Goal: Task Accomplishment & Management: Manage account settings

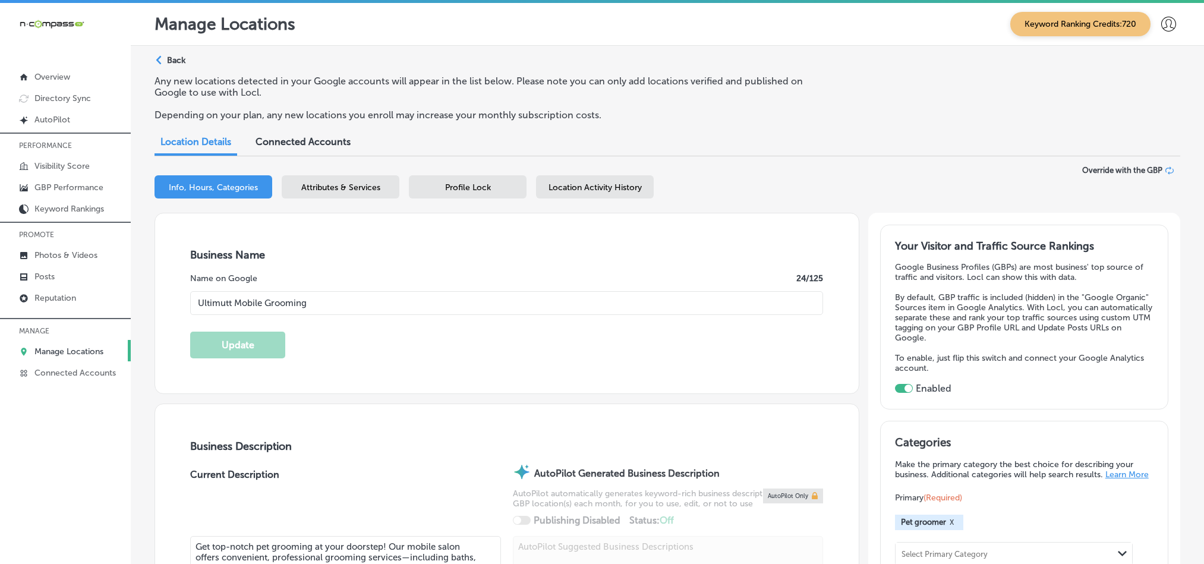
select select "US"
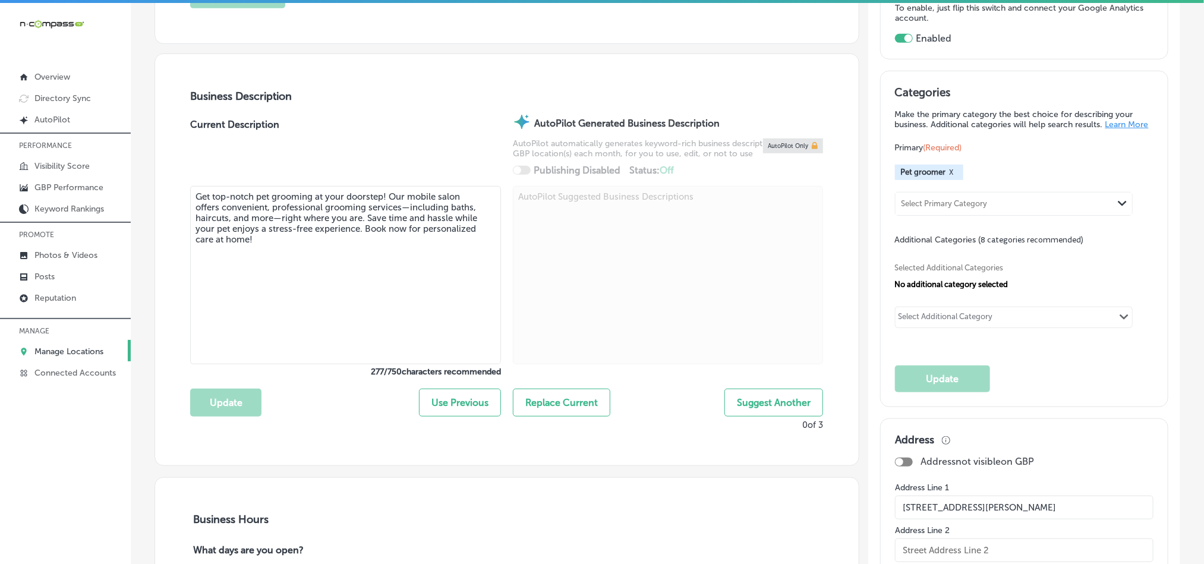
scroll to position [357, 0]
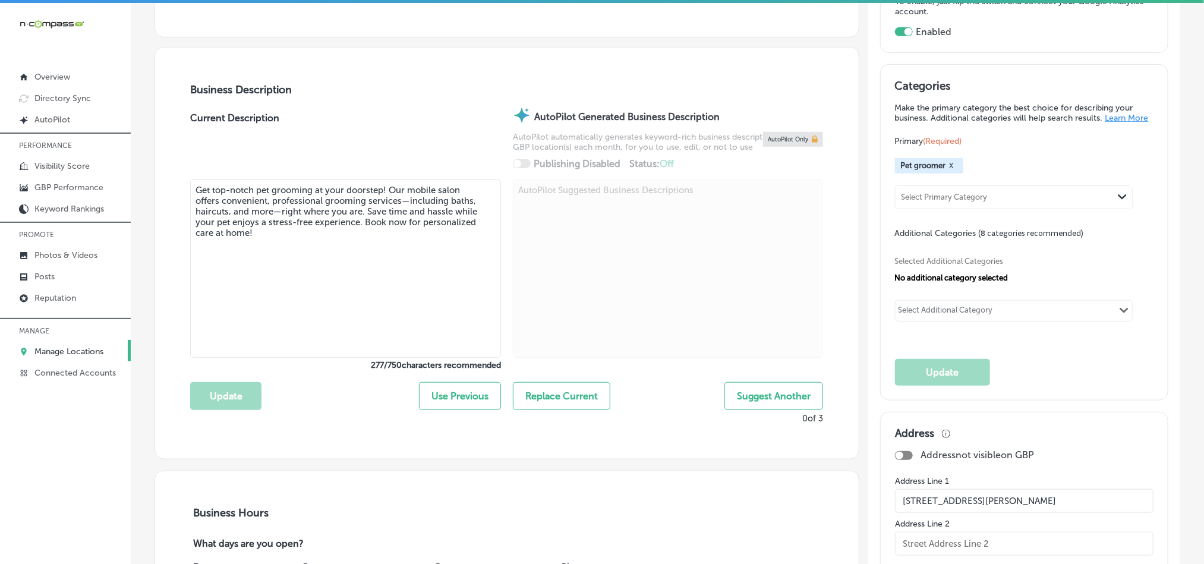
click at [950, 312] on div "Select Additional Category" at bounding box center [946, 310] width 101 height 17
paste input "Dog groomer"
type input "Dog groomer"
click at [947, 317] on div "Select Additional Category" at bounding box center [946, 312] width 94 height 14
paste input "Mobile pet groomer"
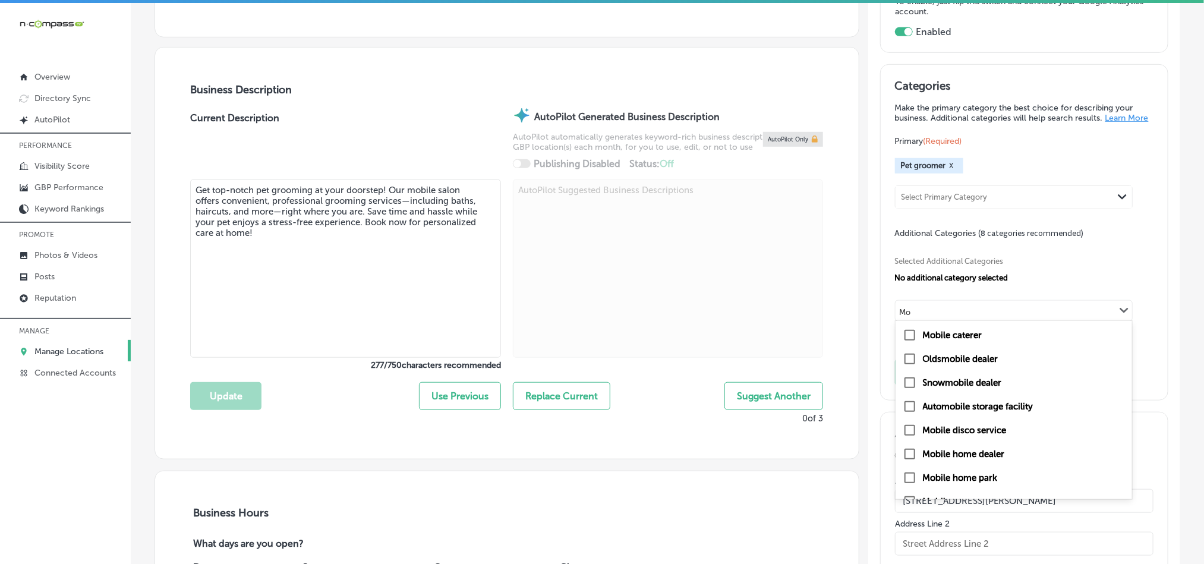
type input "M"
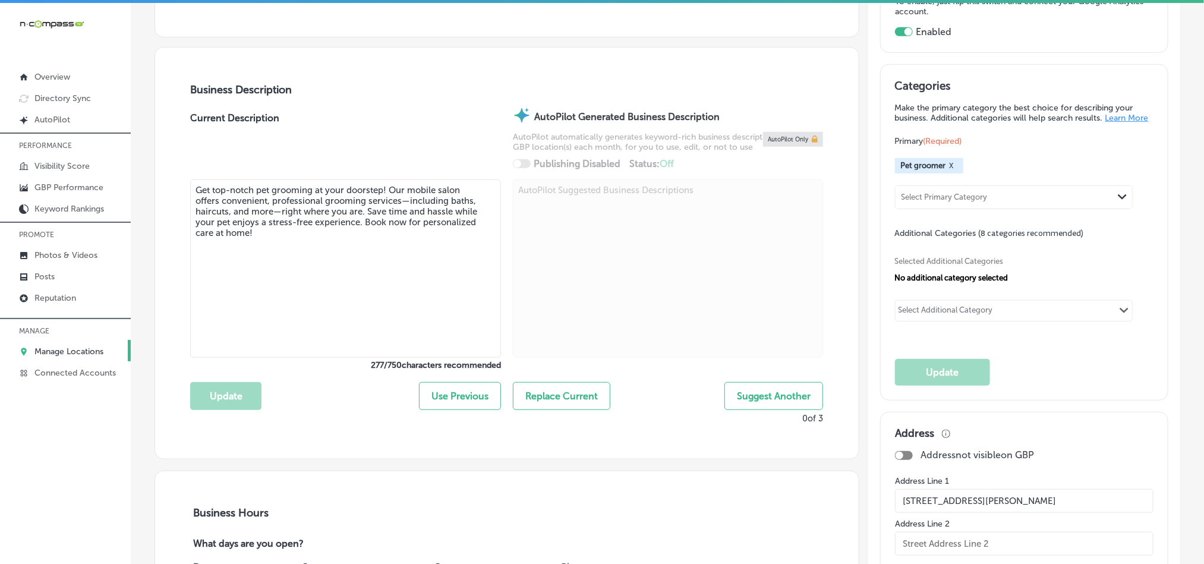
click at [956, 316] on div "Select Additional Category" at bounding box center [946, 312] width 94 height 14
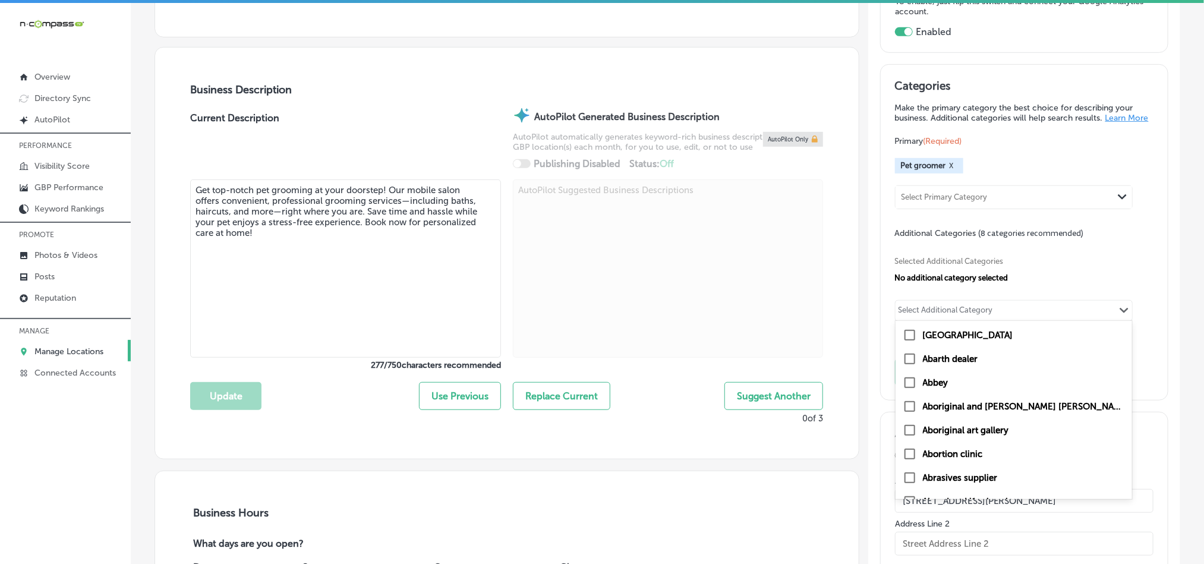
paste input "Pet bathing service"
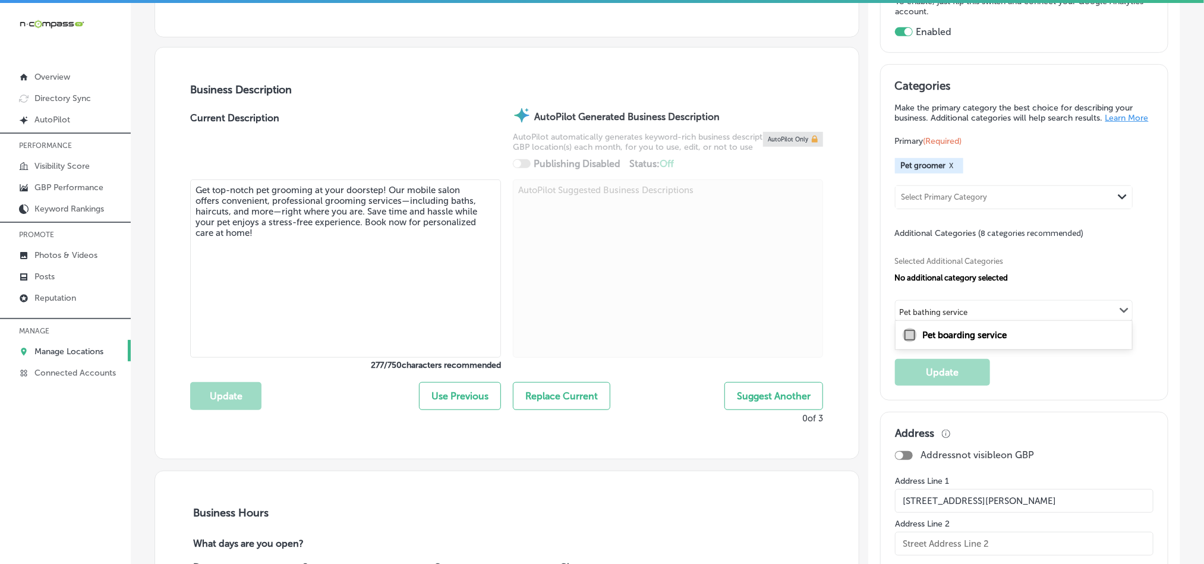
click at [903, 342] on input "checkbox" at bounding box center [910, 335] width 14 height 14
type input "Pet bathing service"
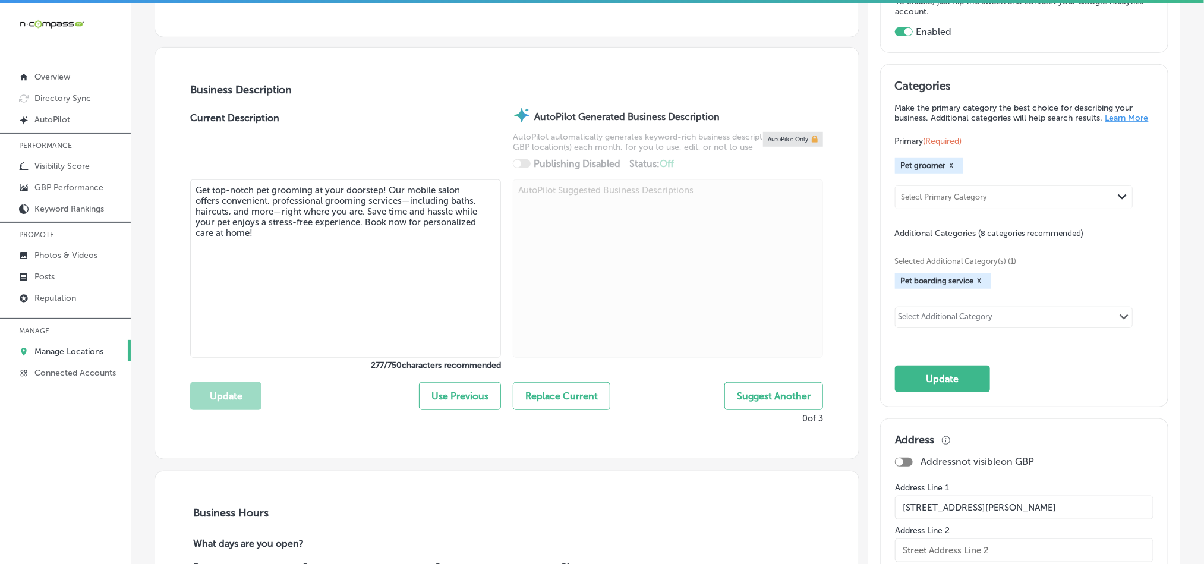
click at [916, 324] on div "Select Additional Category" at bounding box center [946, 319] width 94 height 14
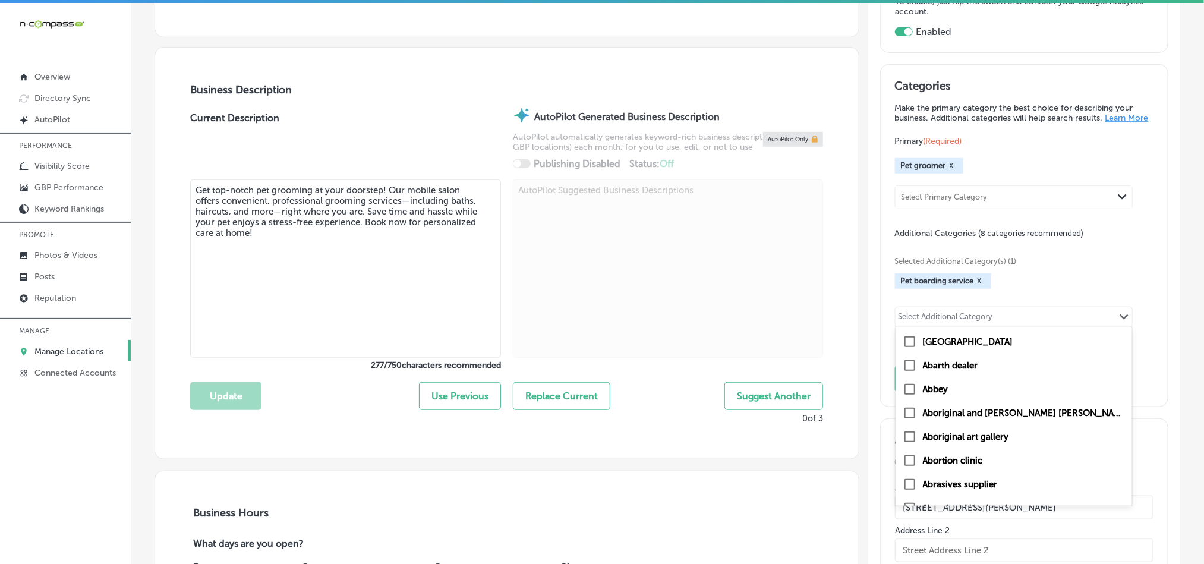
paste input "Pet nail trimming service"
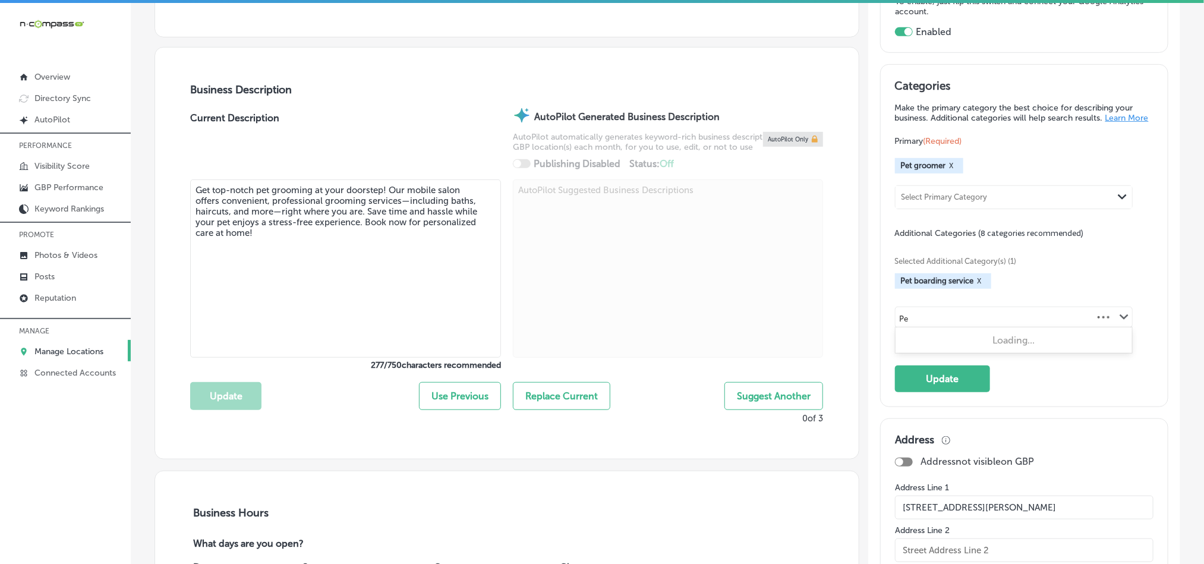
type input "P"
click at [946, 325] on div "Select Additional Category" at bounding box center [946, 319] width 94 height 14
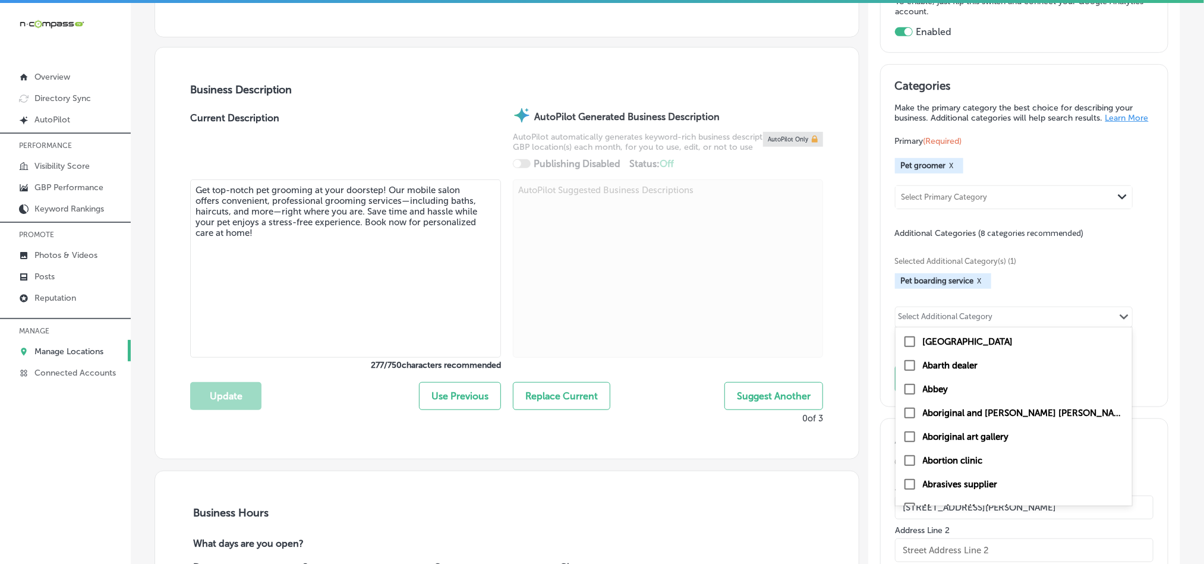
paste input "Pet [MEDICAL_DATA] service"
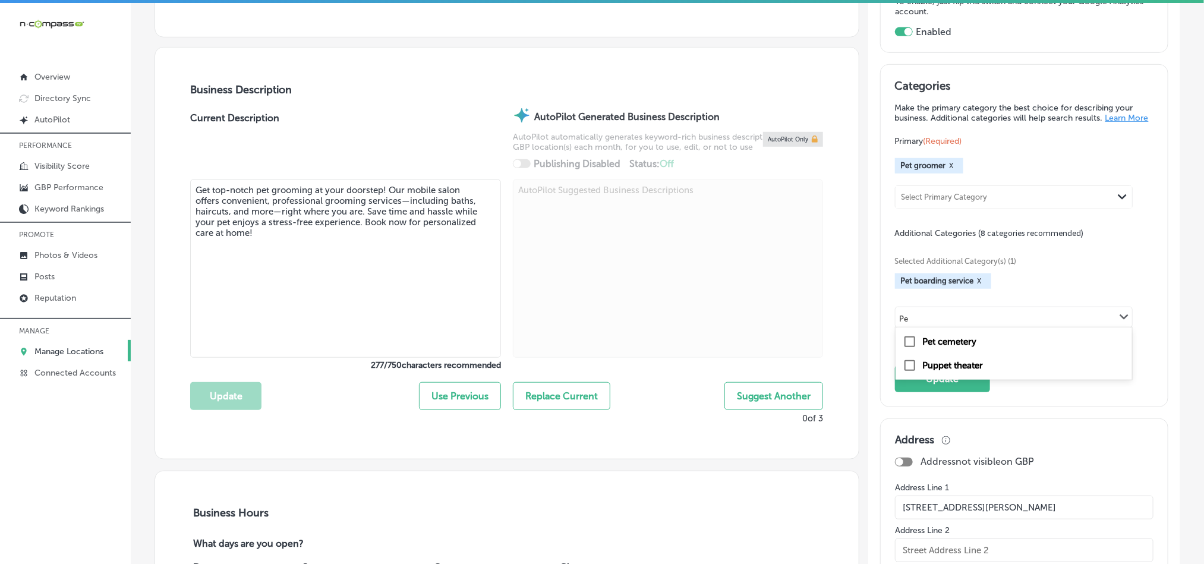
type input "P"
click at [929, 323] on div "Select Additional Category" at bounding box center [946, 319] width 94 height 14
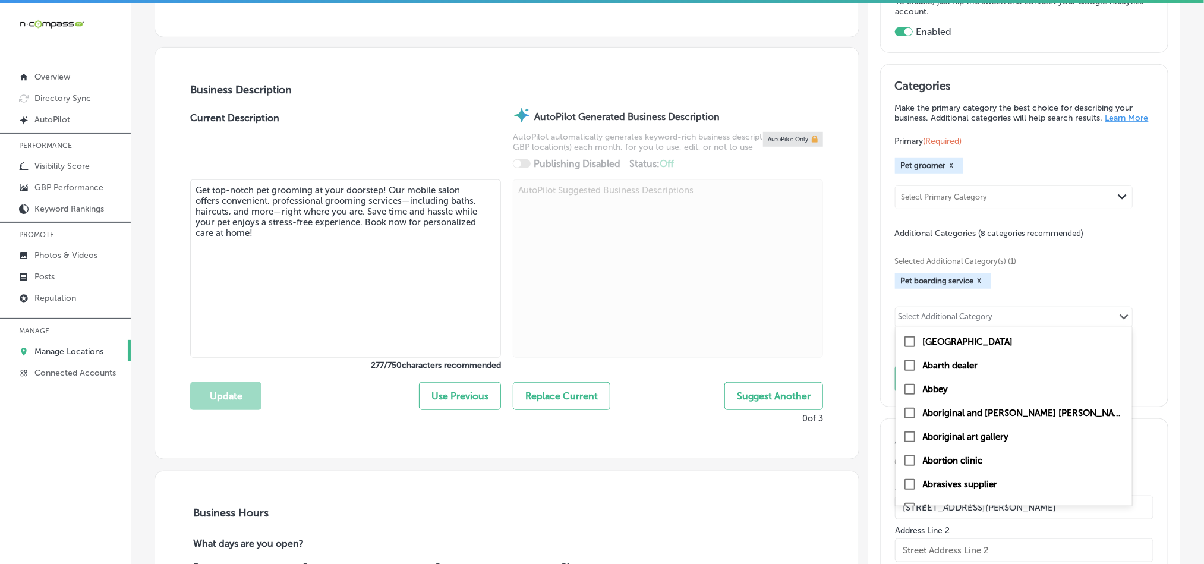
paste input "Pet hair salon"
type input "P"
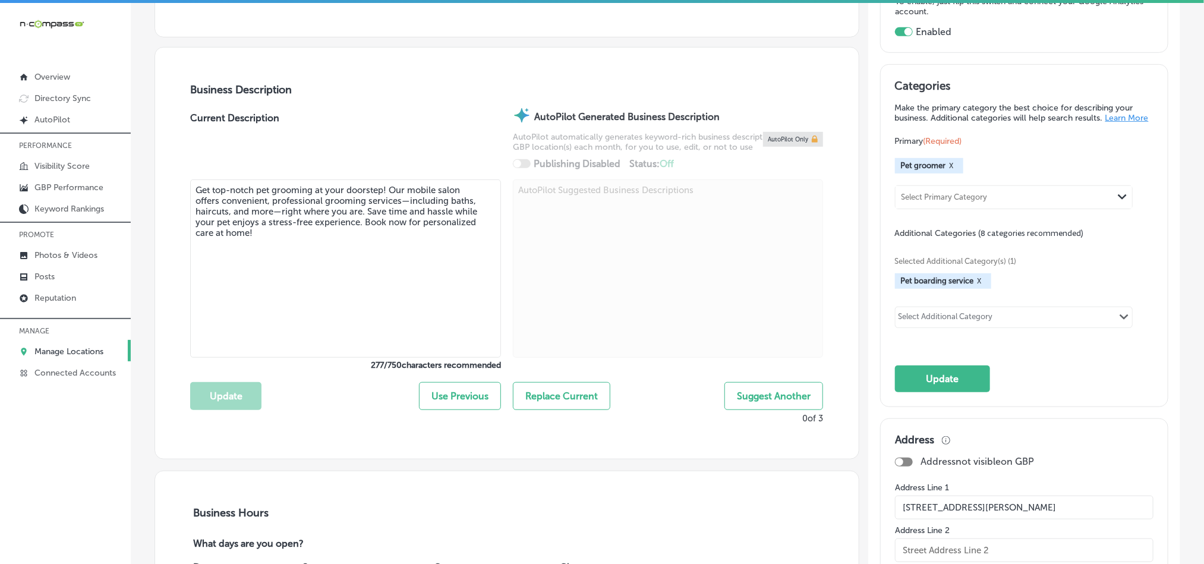
click at [952, 324] on div "Select Additional Category" at bounding box center [946, 319] width 94 height 14
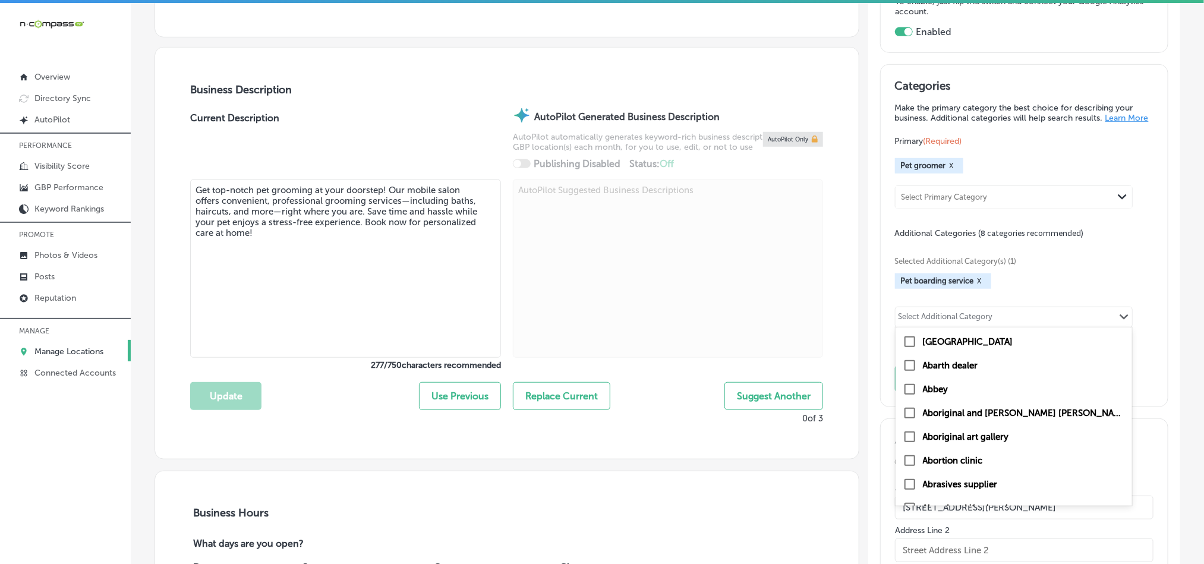
paste input "Pet spa"
type input "Pet"
checkbox input "true"
checkbox input "false"
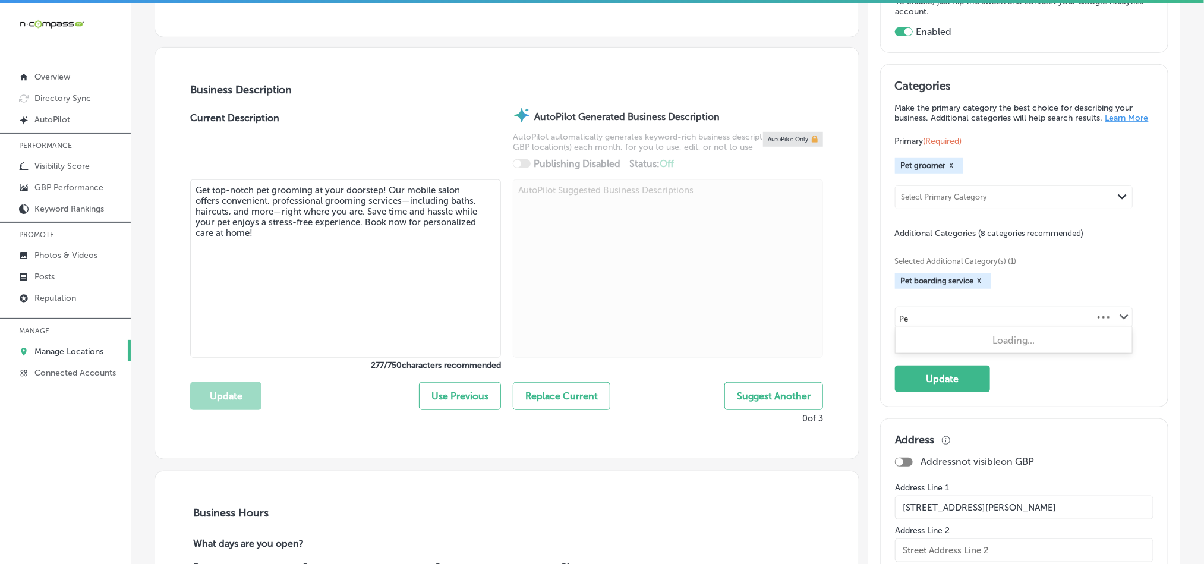
type input "P"
click at [994, 327] on div "Select Additional Category Path Created with Sketch." at bounding box center [1014, 317] width 237 height 20
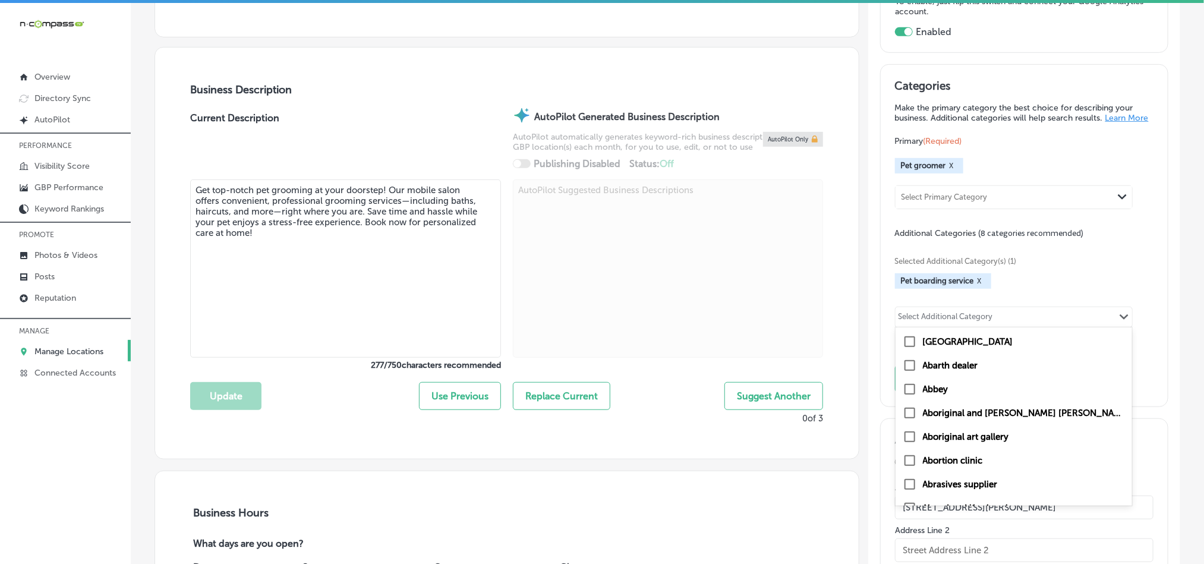
paste input "Dog"
type input "D"
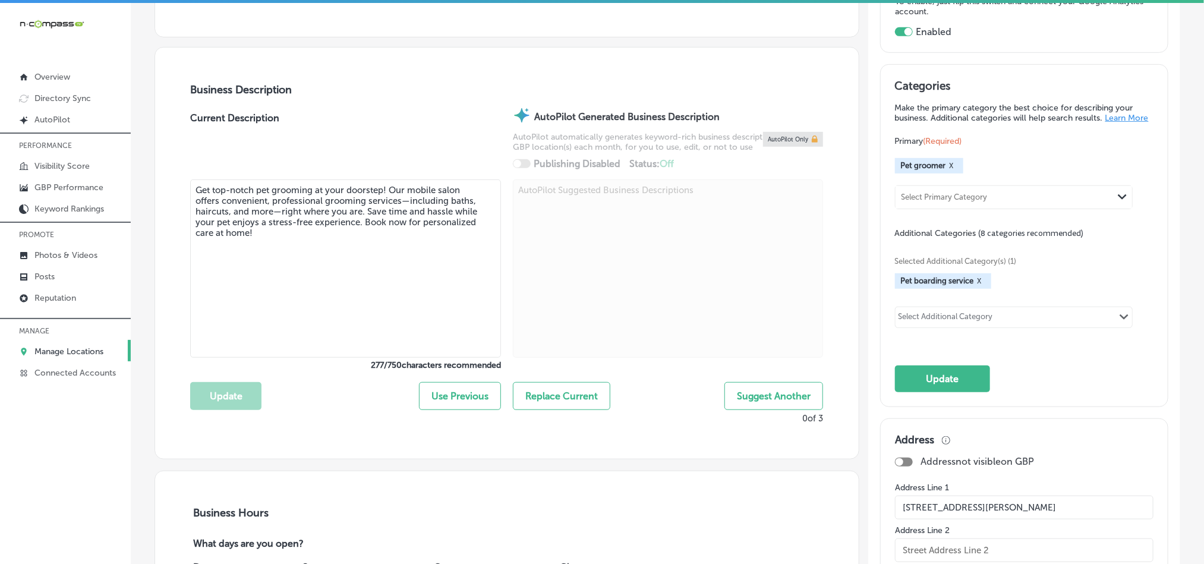
click at [929, 319] on div "Select Additional Category" at bounding box center [946, 317] width 101 height 17
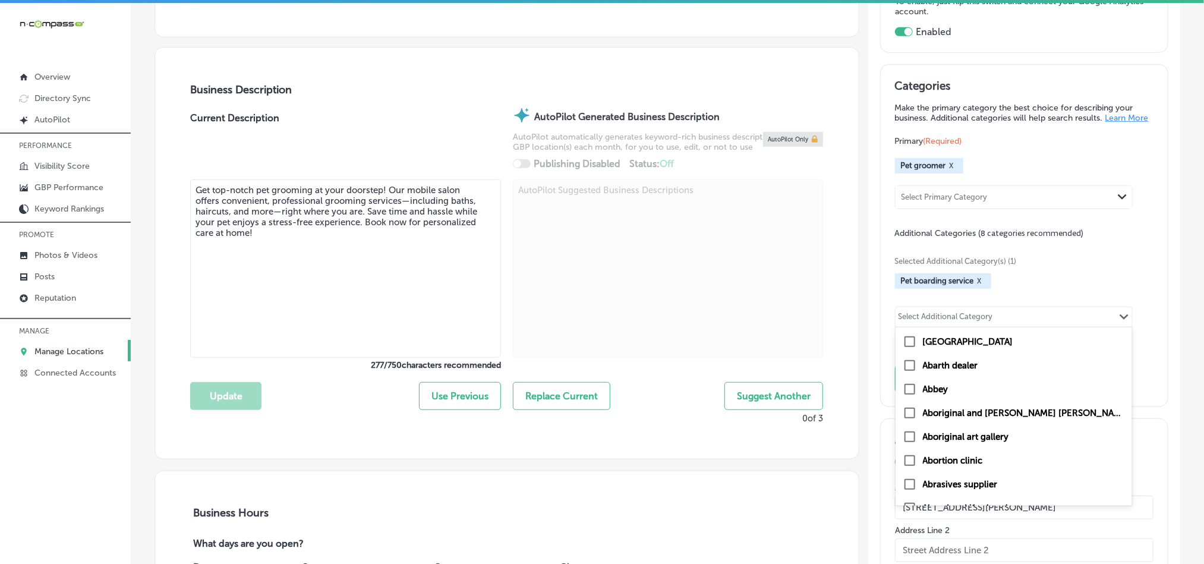
paste input "Mobile pet"
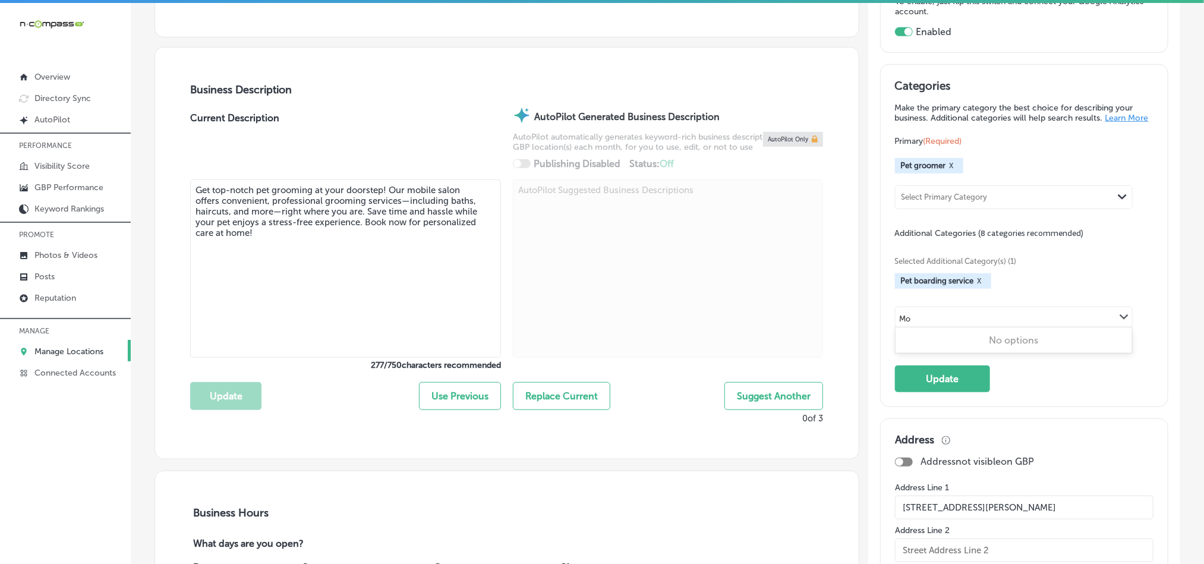
type input "M"
click at [990, 327] on div "Select Additional Category Path Created with Sketch." at bounding box center [1014, 317] width 237 height 20
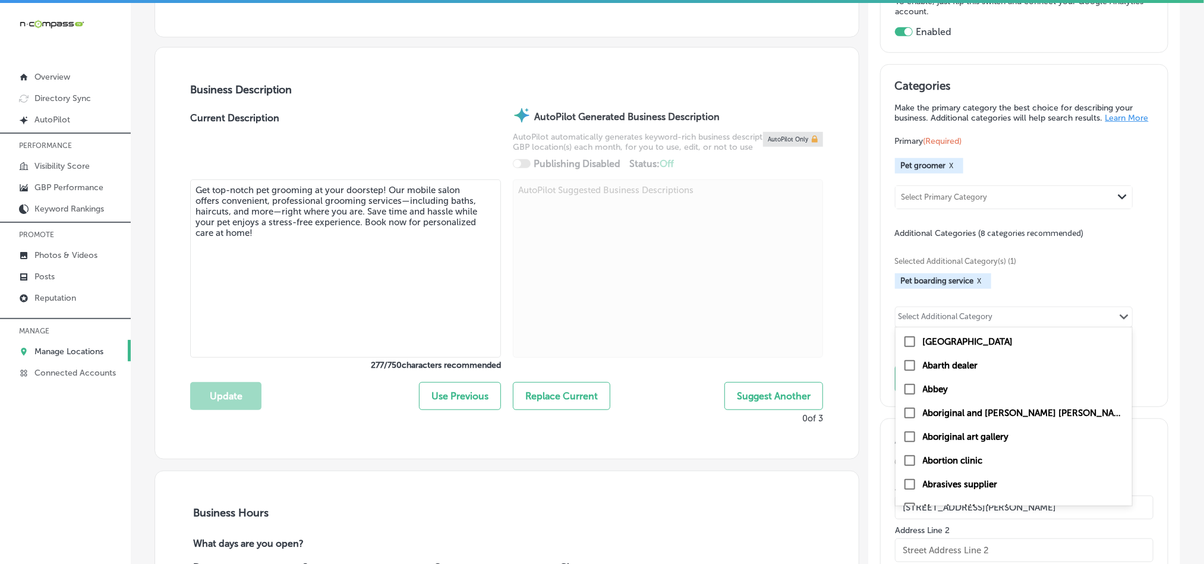
paste input "Pet bathing"
type input "Pet"
checkbox input "false"
checkbox input "true"
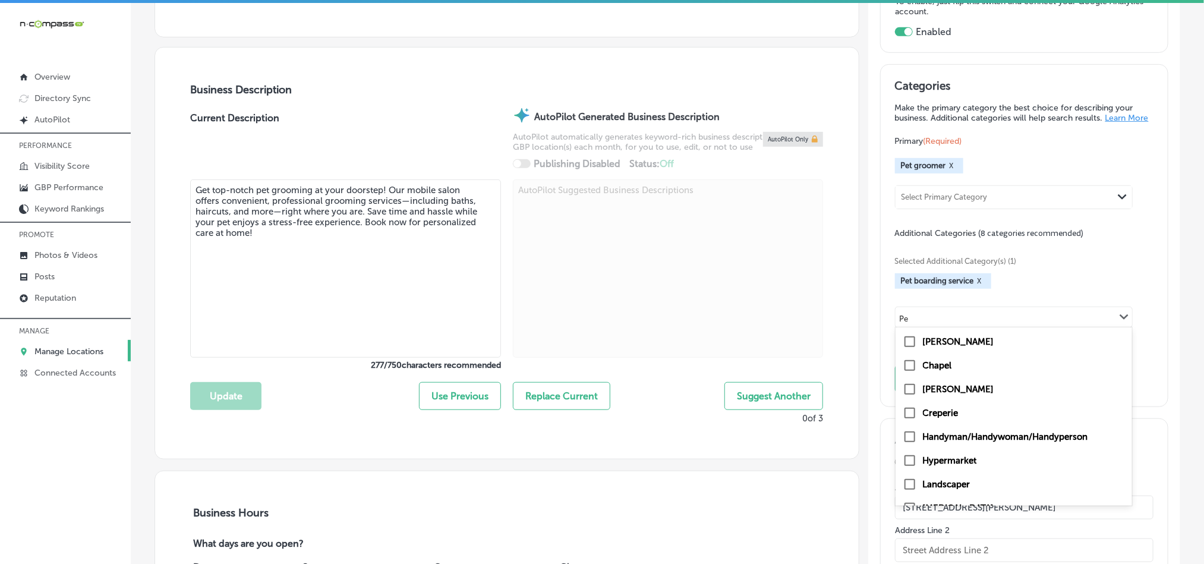
type input "P"
checkbox input "false"
checkbox input "true"
checkbox input "false"
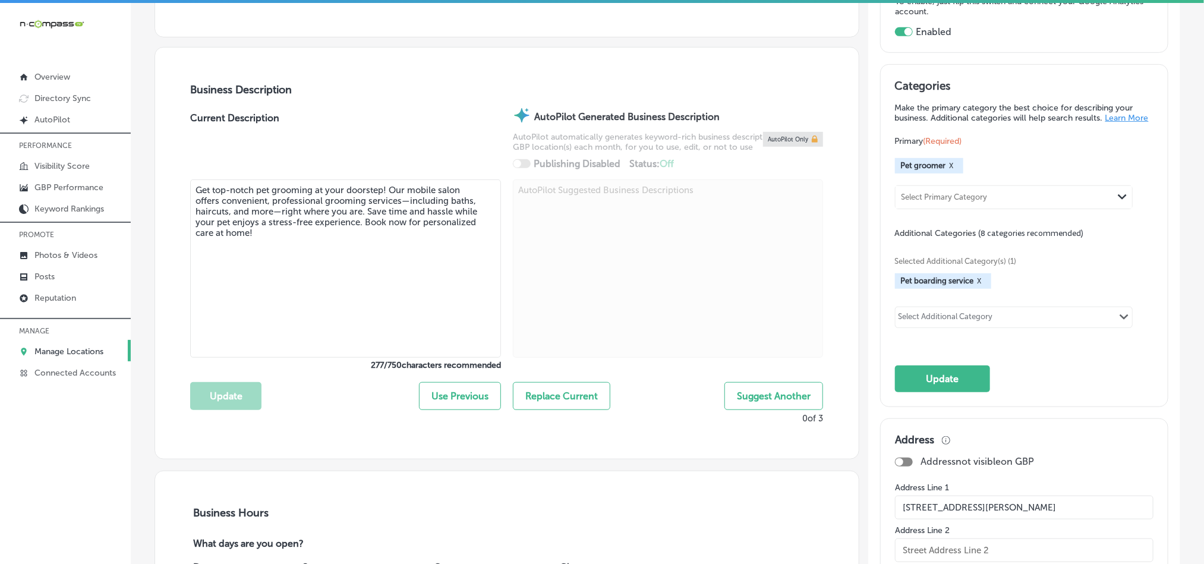
click at [981, 324] on div "Select Additional Category" at bounding box center [946, 319] width 94 height 14
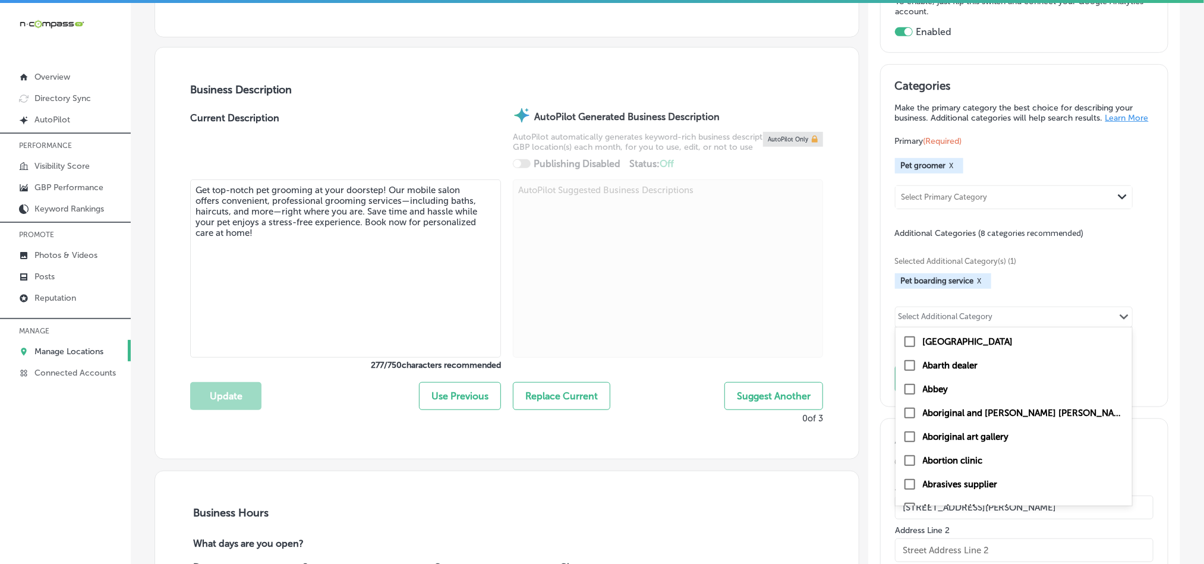
paste input "trimming service"
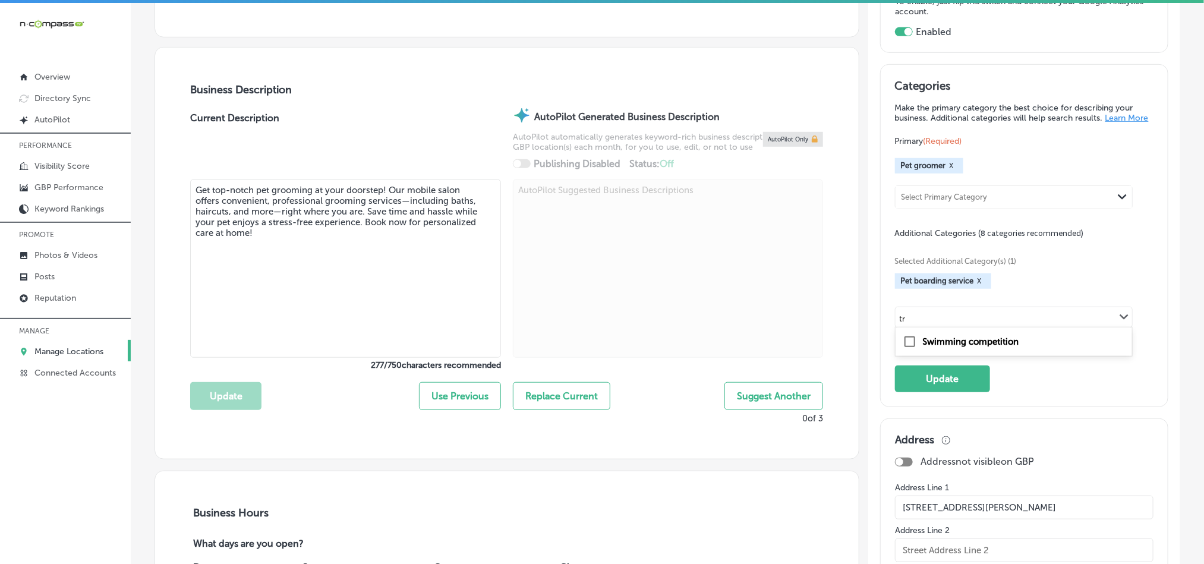
type input "t"
click at [941, 322] on div "Select Additional Category" at bounding box center [946, 319] width 94 height 14
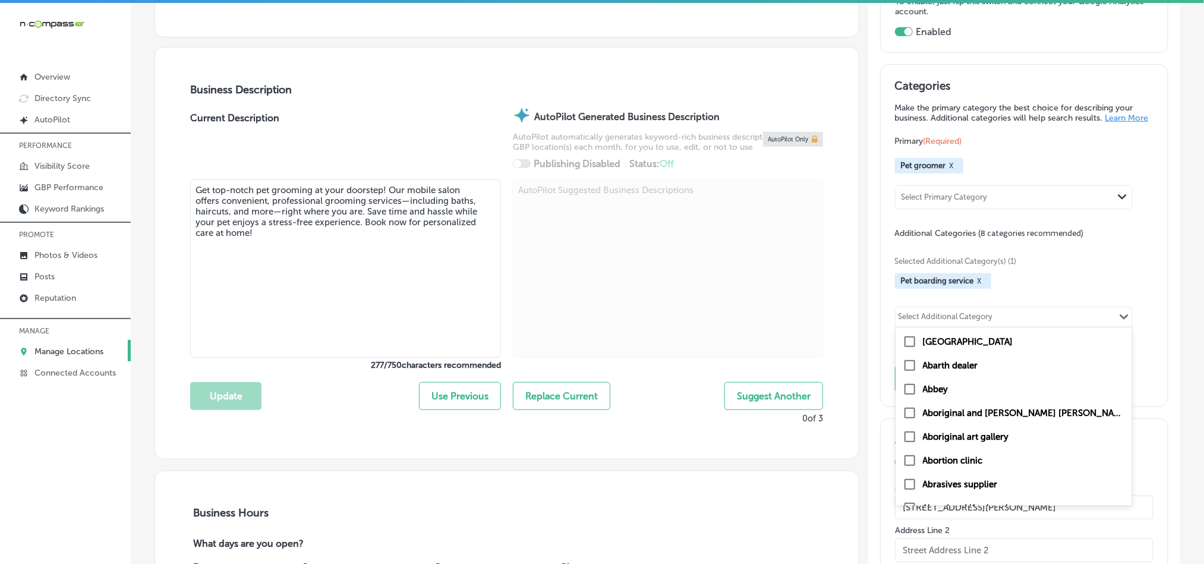
paste input "Pet teeth"
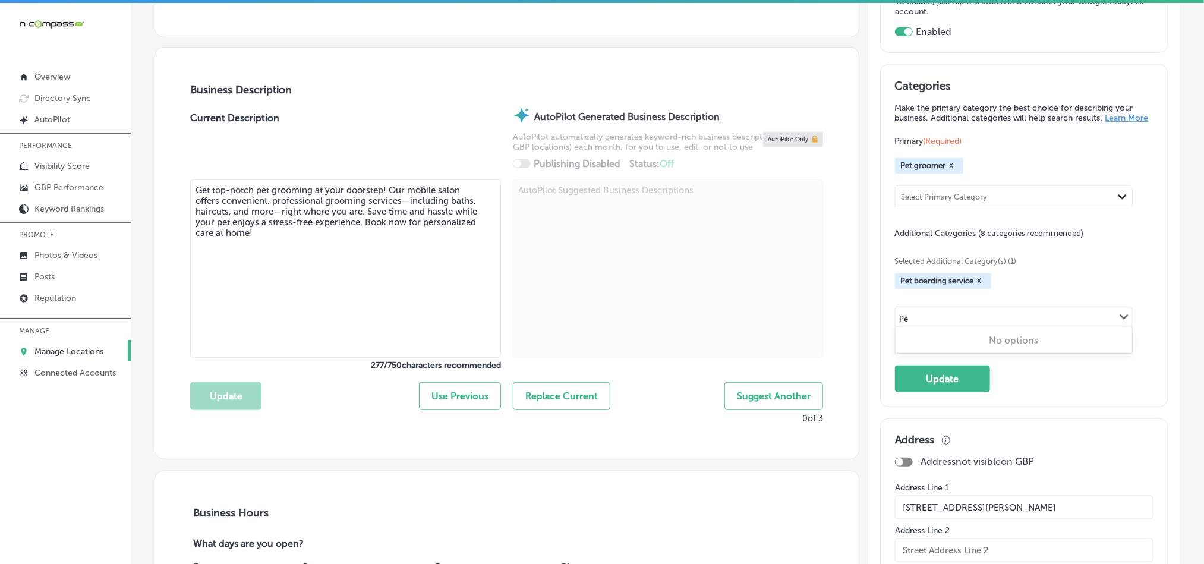
type input "P"
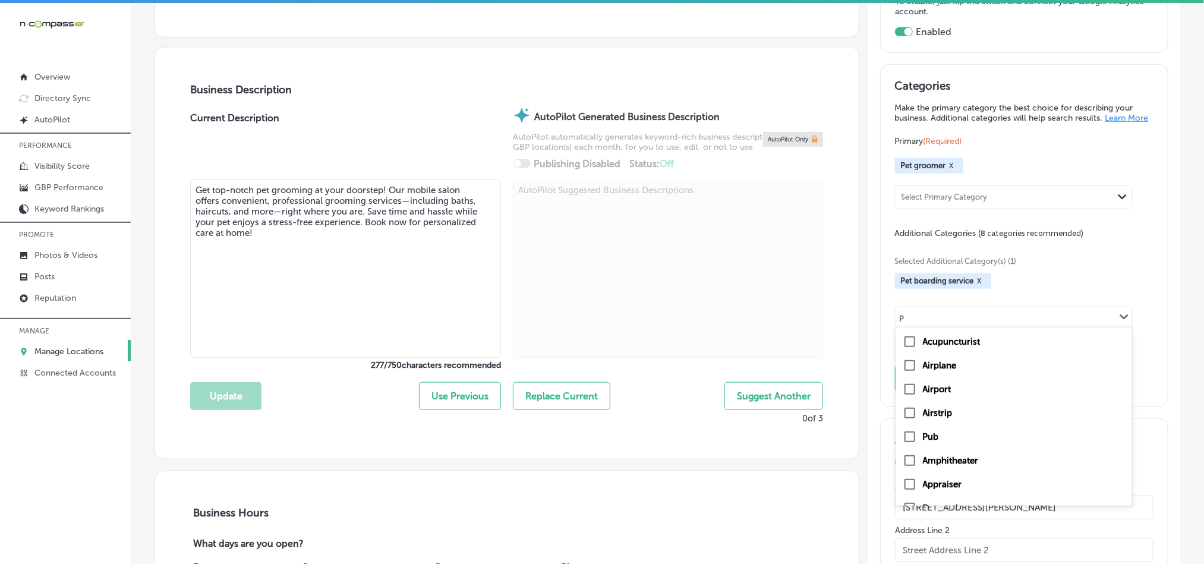
checkbox input "false"
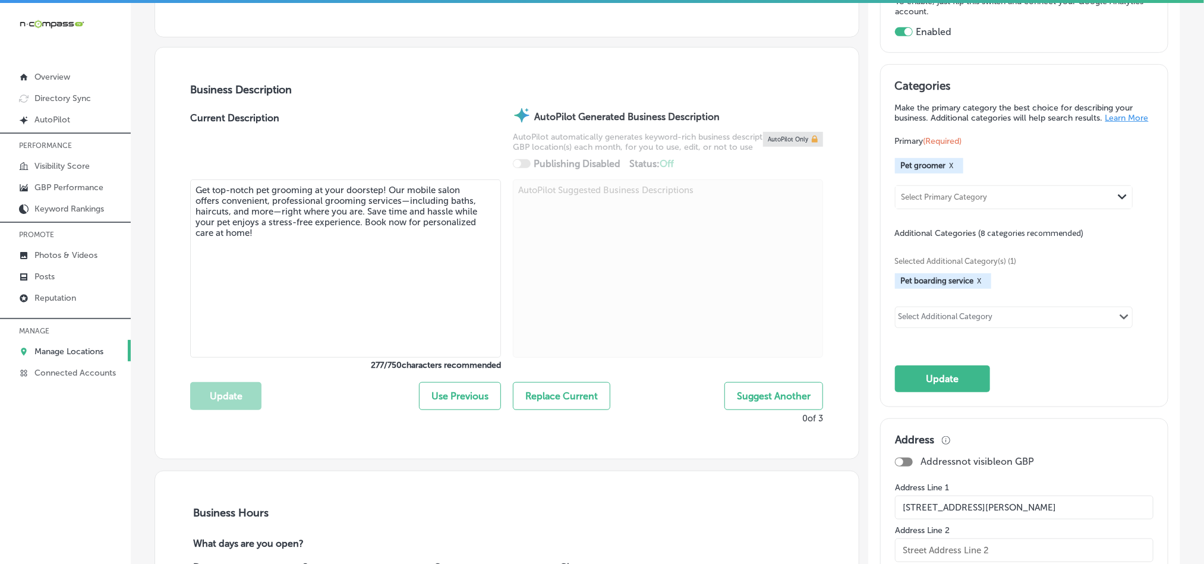
click at [1142, 292] on div "Categories Make the primary category the best choice for describing your busine…" at bounding box center [1024, 236] width 287 height 342
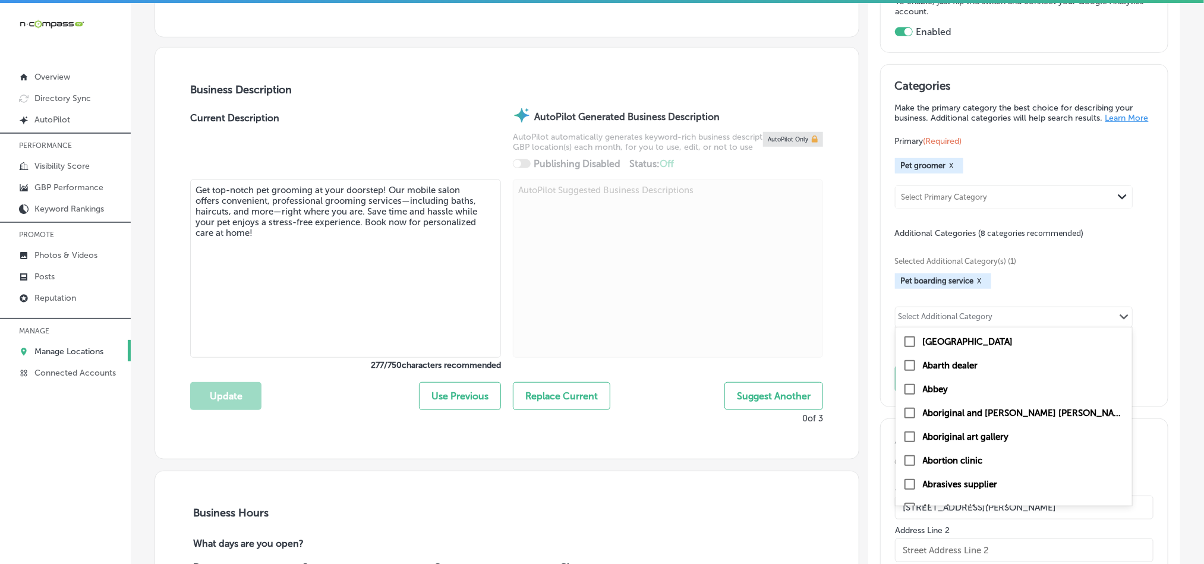
click at [974, 323] on div "Select Additional Category" at bounding box center [946, 319] width 94 height 14
paste input "Pet spa"
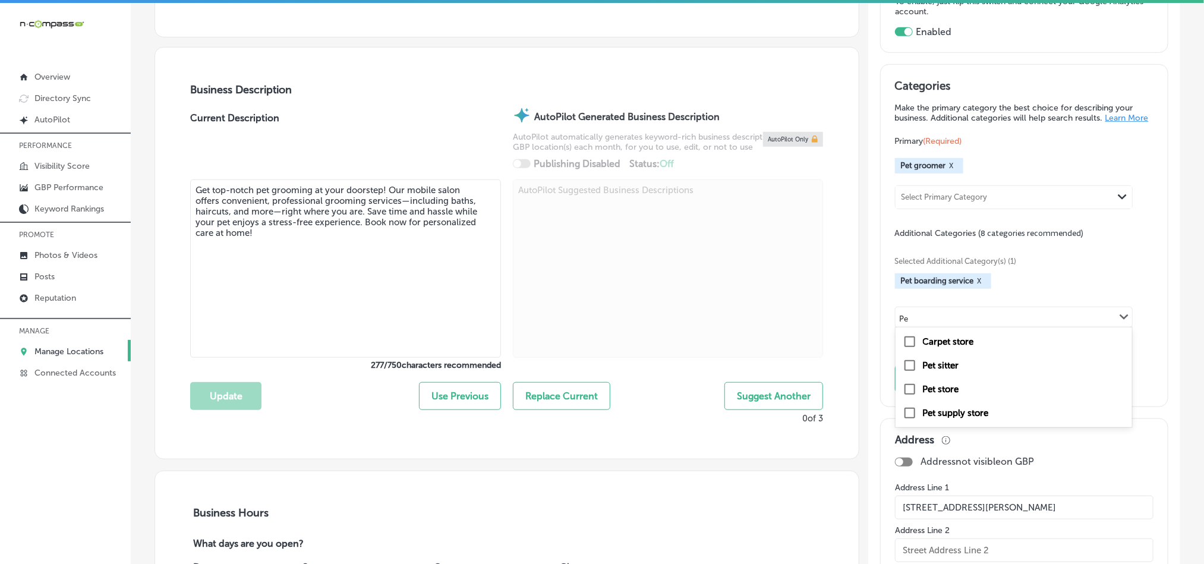
type input "P"
click at [998, 326] on div "Select Additional Category Path Created with Sketch." at bounding box center [1014, 317] width 237 height 20
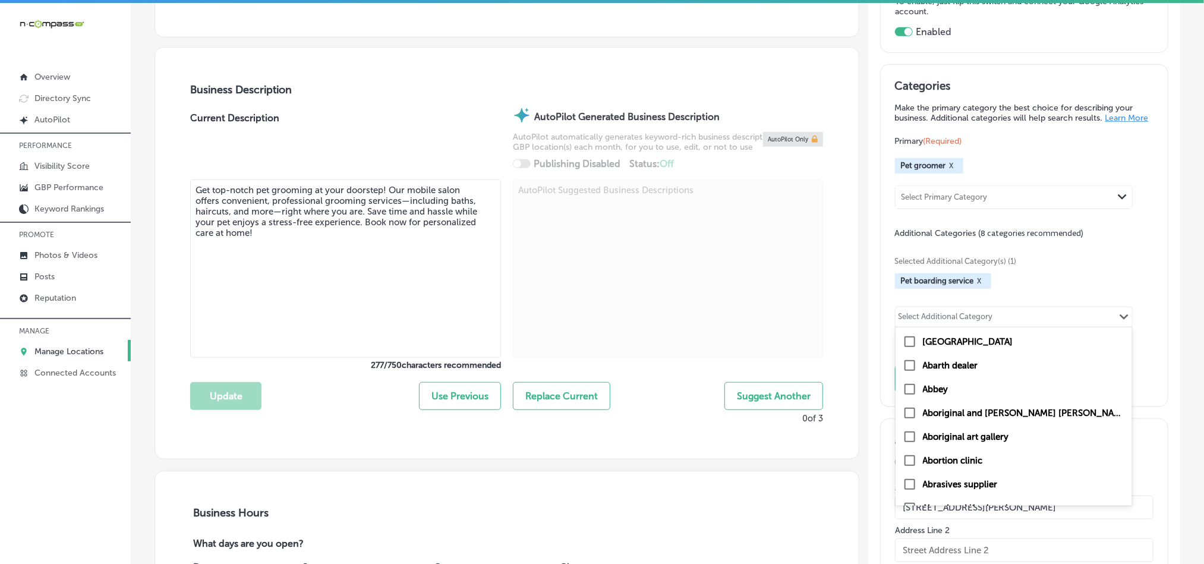
paste input "Pet hair salon"
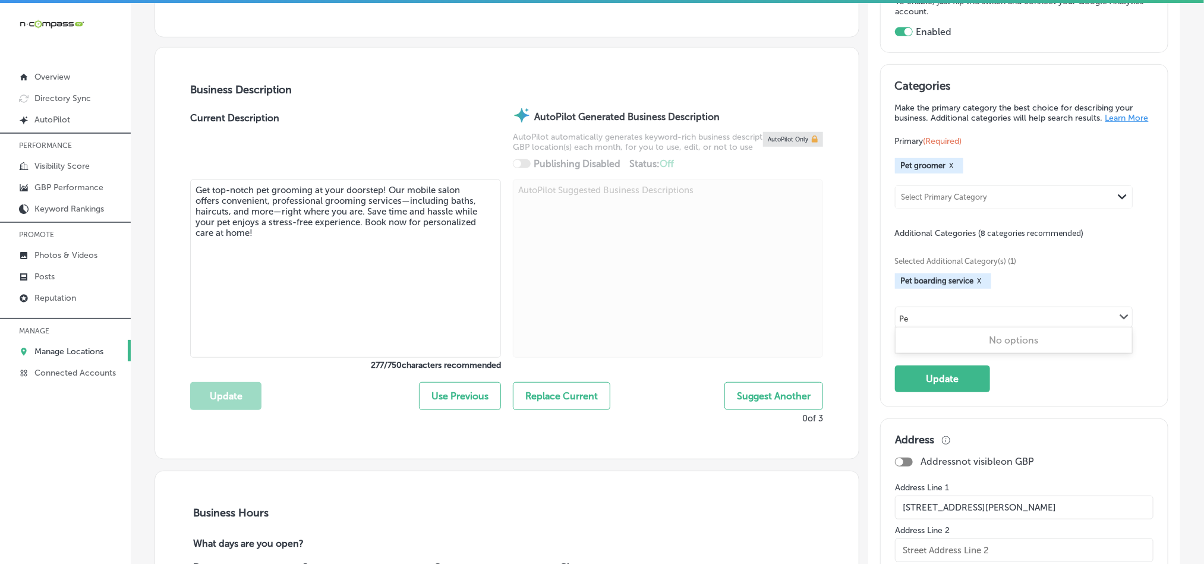
type input "P"
click at [1111, 259] on div "Selected Additional Category(s) (1) Pet boarding service X Select Additional Ca…" at bounding box center [1024, 291] width 259 height 104
click at [974, 286] on button "X" at bounding box center [979, 281] width 11 height 10
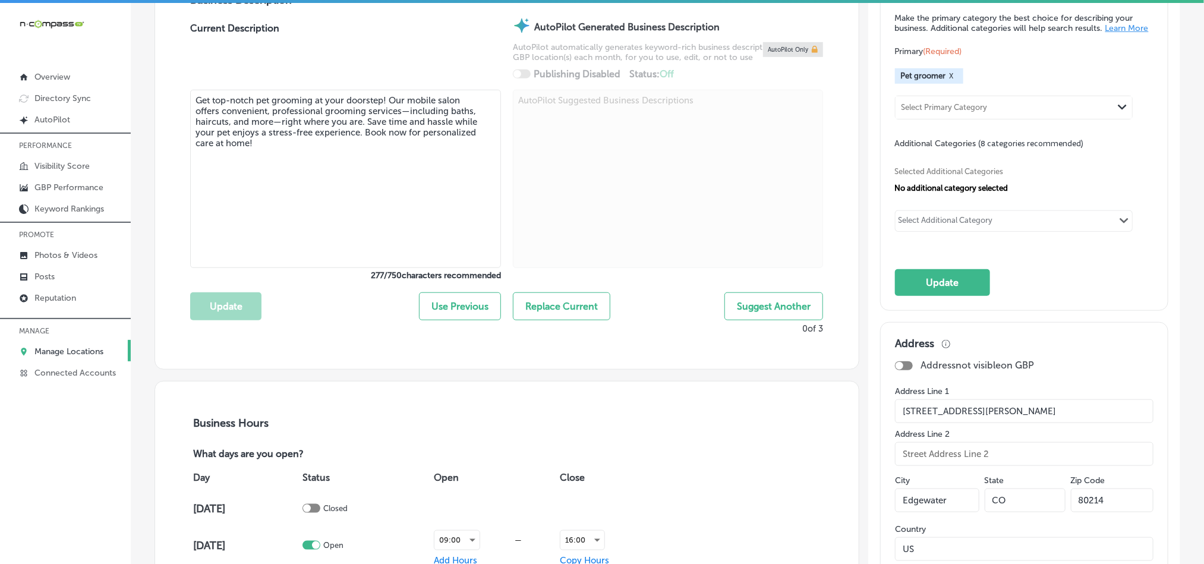
scroll to position [475, 0]
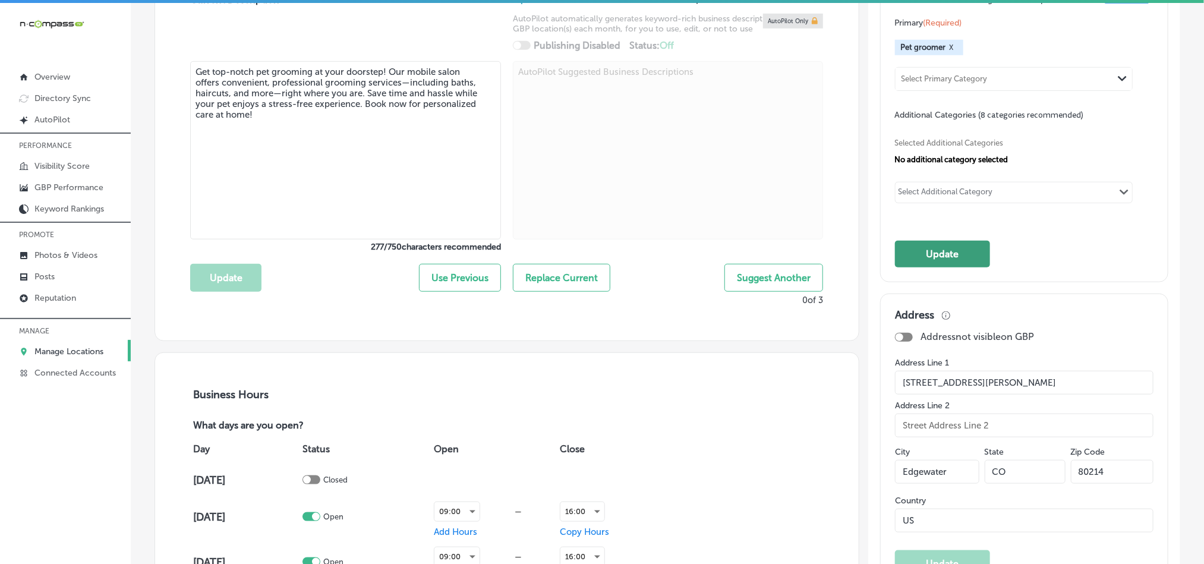
click at [938, 264] on button "Update" at bounding box center [942, 254] width 95 height 27
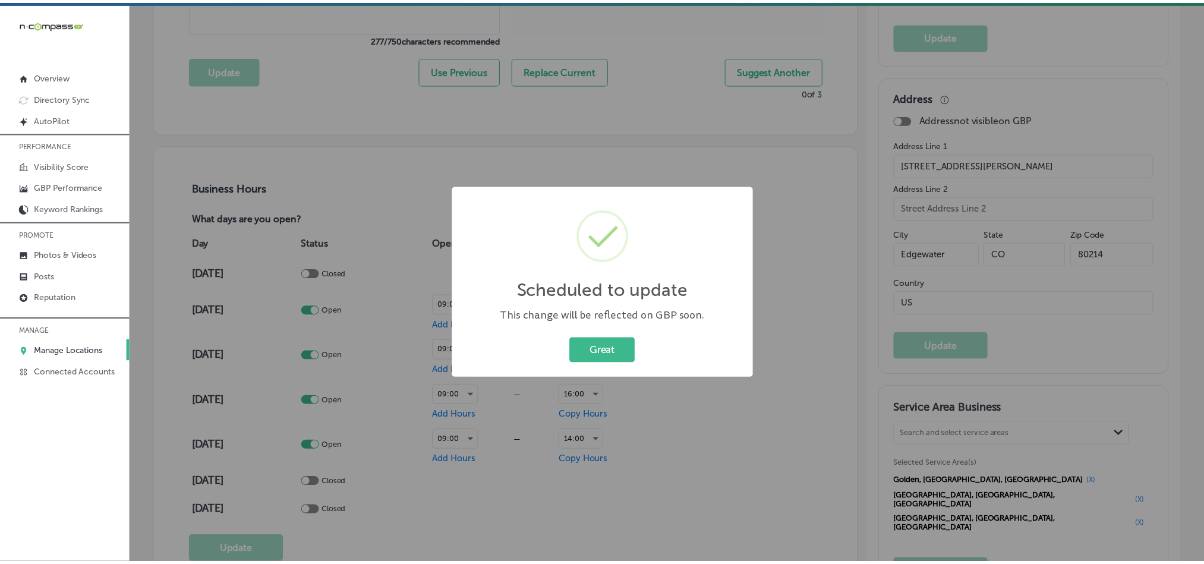
scroll to position [685, 0]
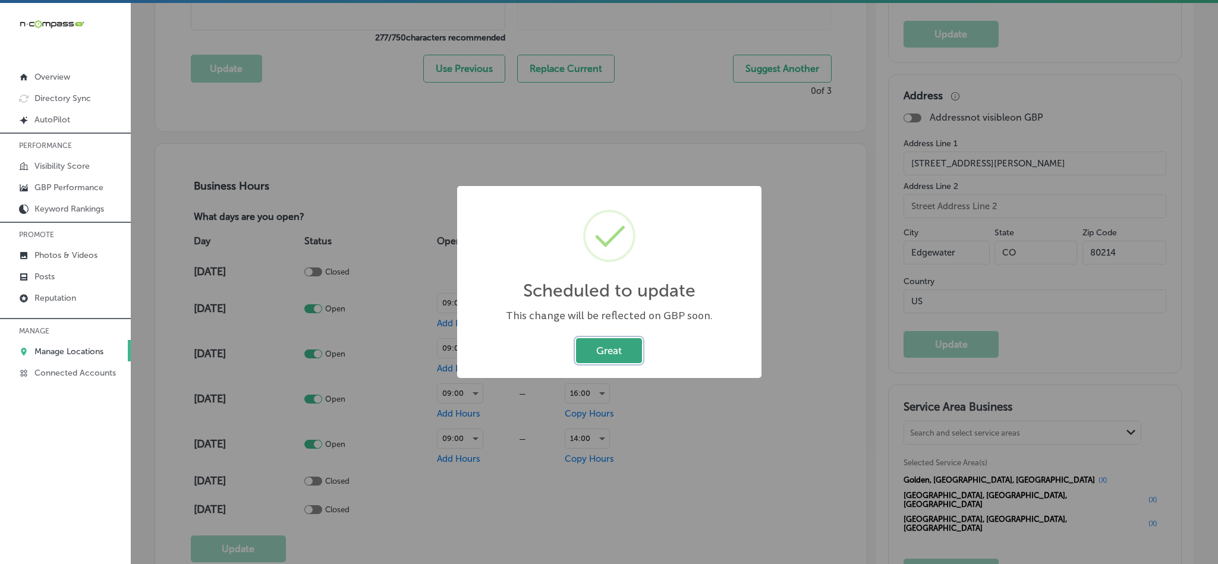
click at [590, 343] on button "Great" at bounding box center [609, 350] width 66 height 24
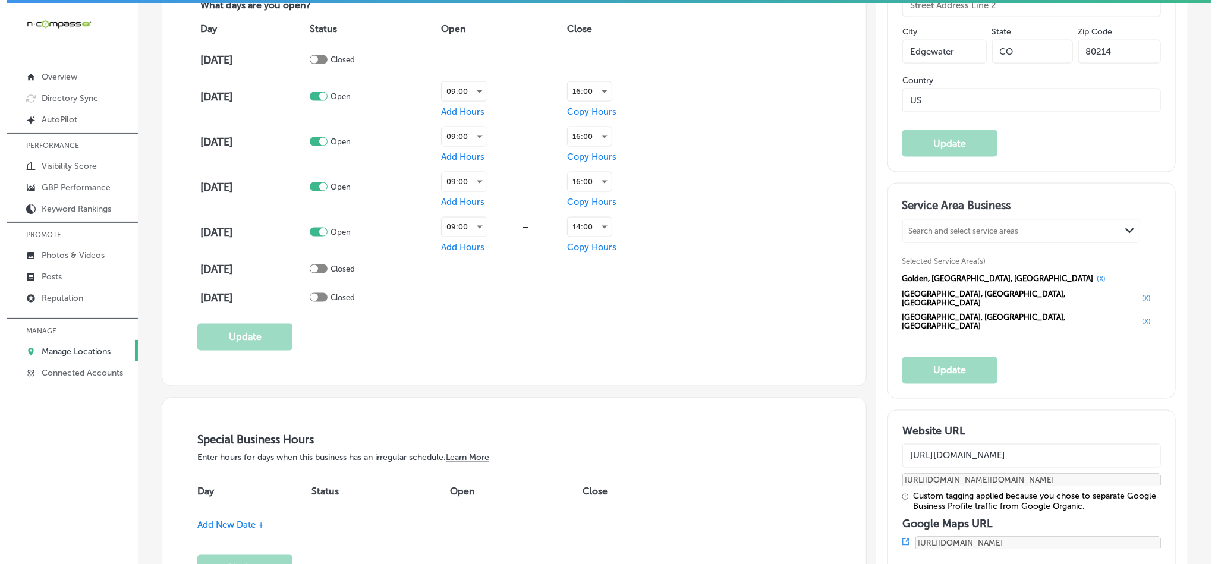
scroll to position [891, 0]
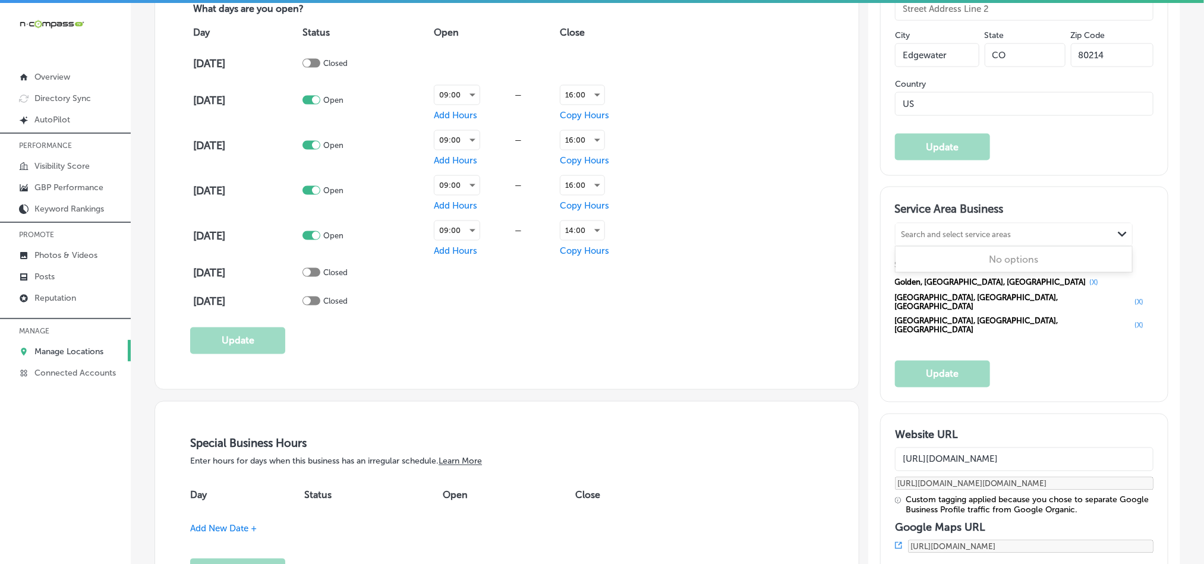
click at [981, 239] on div "Search and select service areas" at bounding box center [957, 234] width 110 height 9
paste input "Arvada"
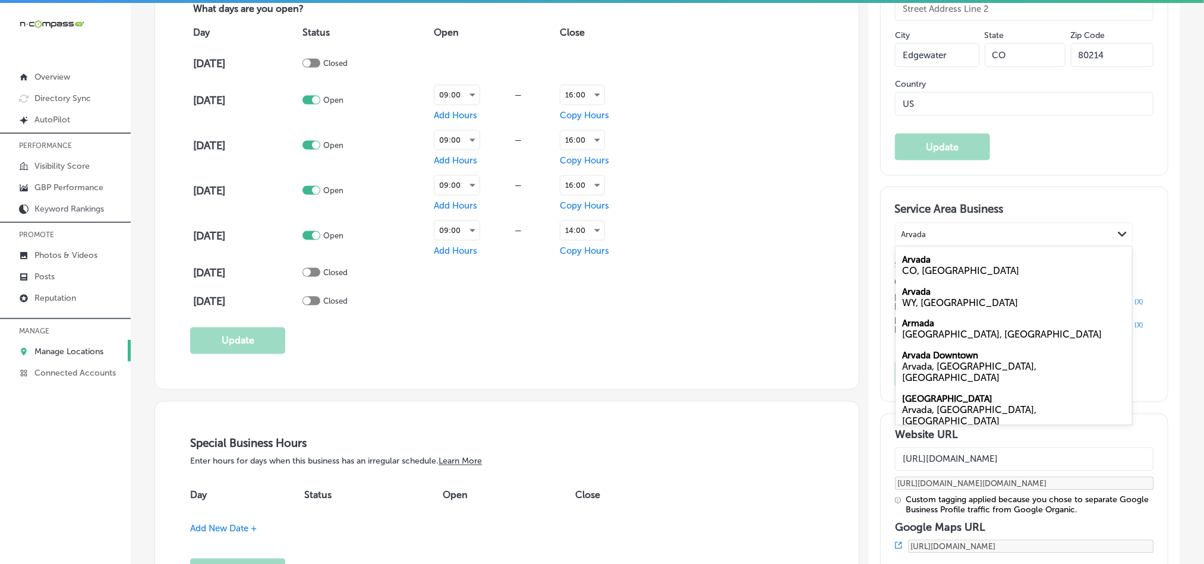
click at [938, 273] on div "Arvada CO, [GEOGRAPHIC_DATA]" at bounding box center [1014, 265] width 237 height 32
type input "Arvada"
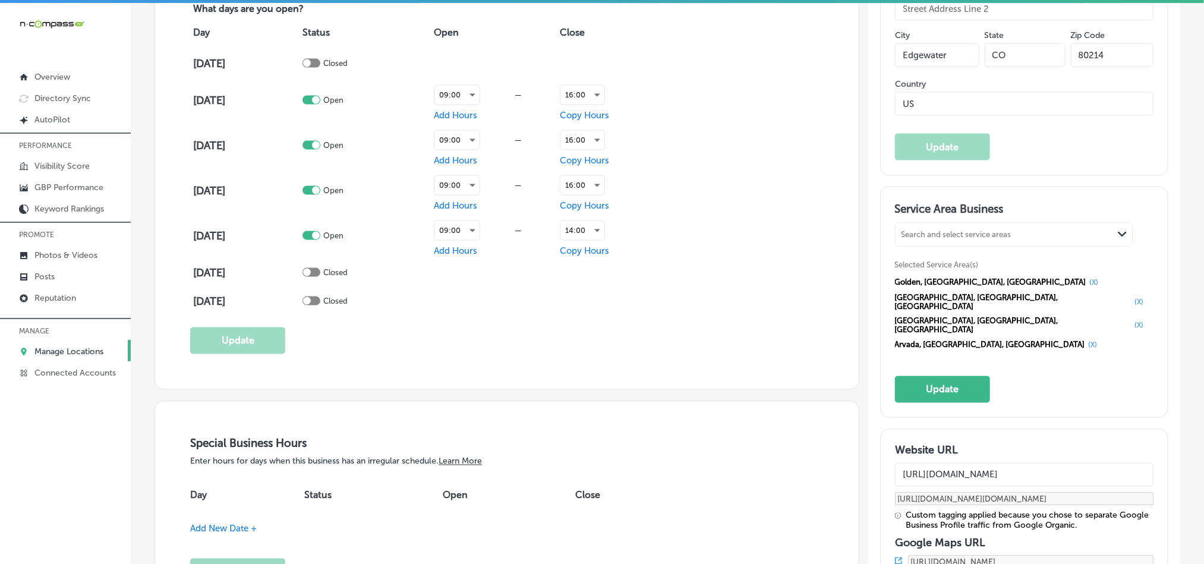
click at [944, 239] on div "Search and select service areas" at bounding box center [957, 234] width 110 height 9
paste input "[PERSON_NAME]"
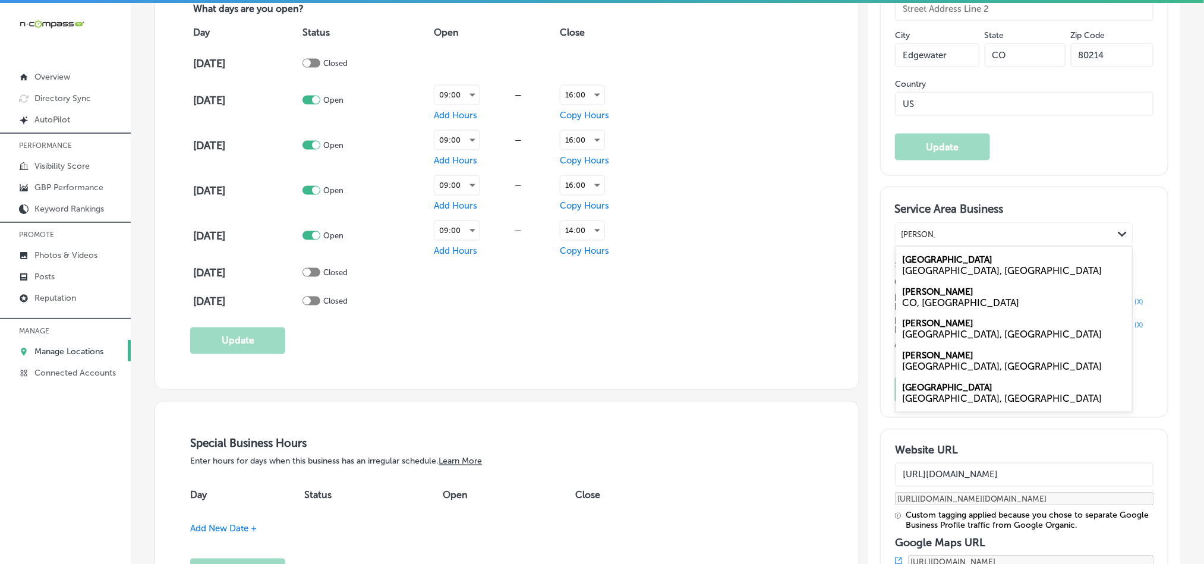
click at [931, 308] on div "CO, [GEOGRAPHIC_DATA]" at bounding box center [1014, 302] width 222 height 11
type input "[PERSON_NAME]"
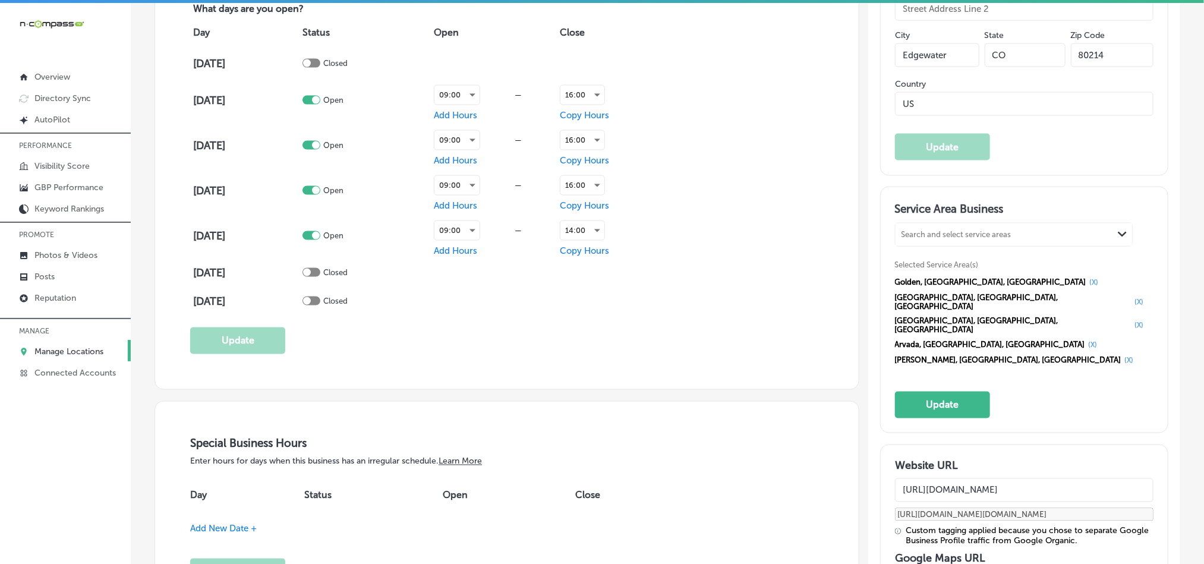
click at [933, 239] on div "Search and select service areas" at bounding box center [957, 234] width 110 height 9
paste input "Littleton"
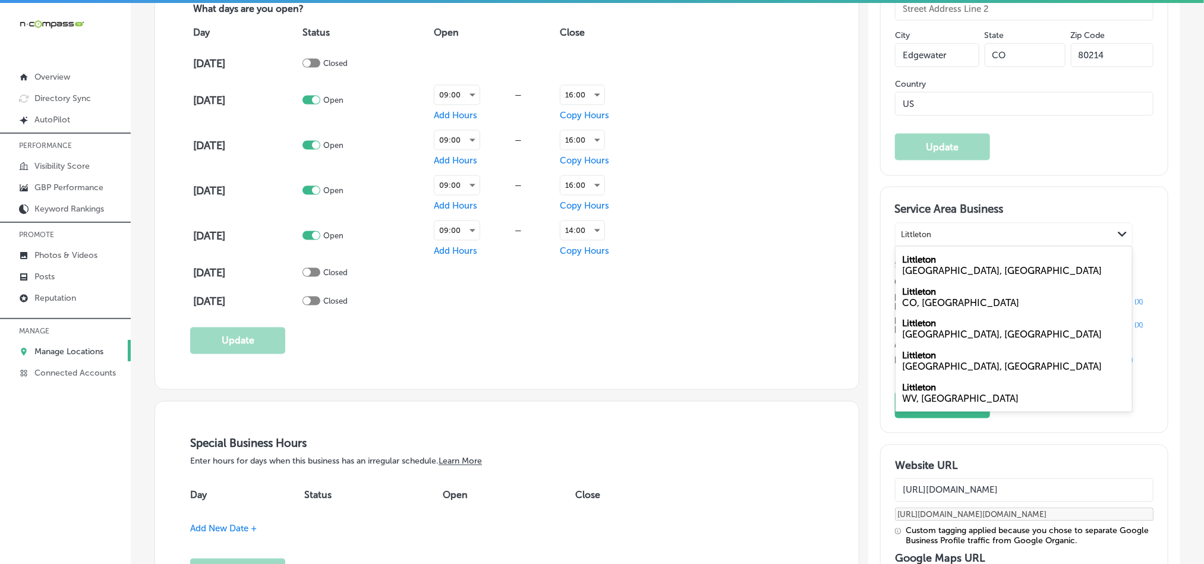
click at [926, 297] on label "Littleton" at bounding box center [920, 291] width 34 height 11
type input "Littleton"
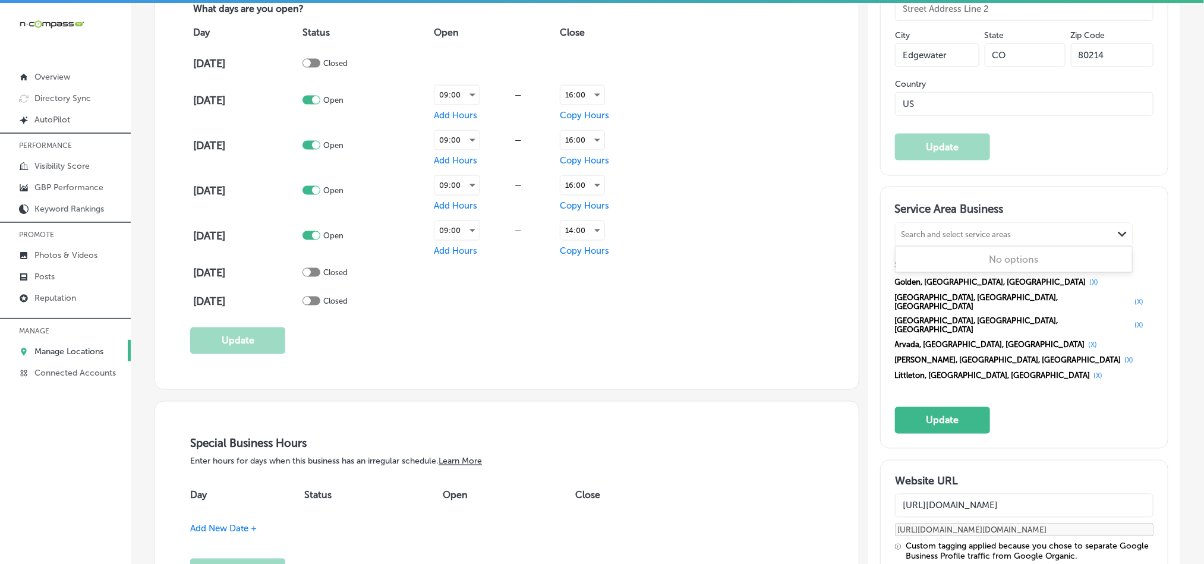
click at [941, 239] on div "Search and select service areas" at bounding box center [957, 234] width 110 height 9
paste input "[GEOGRAPHIC_DATA]"
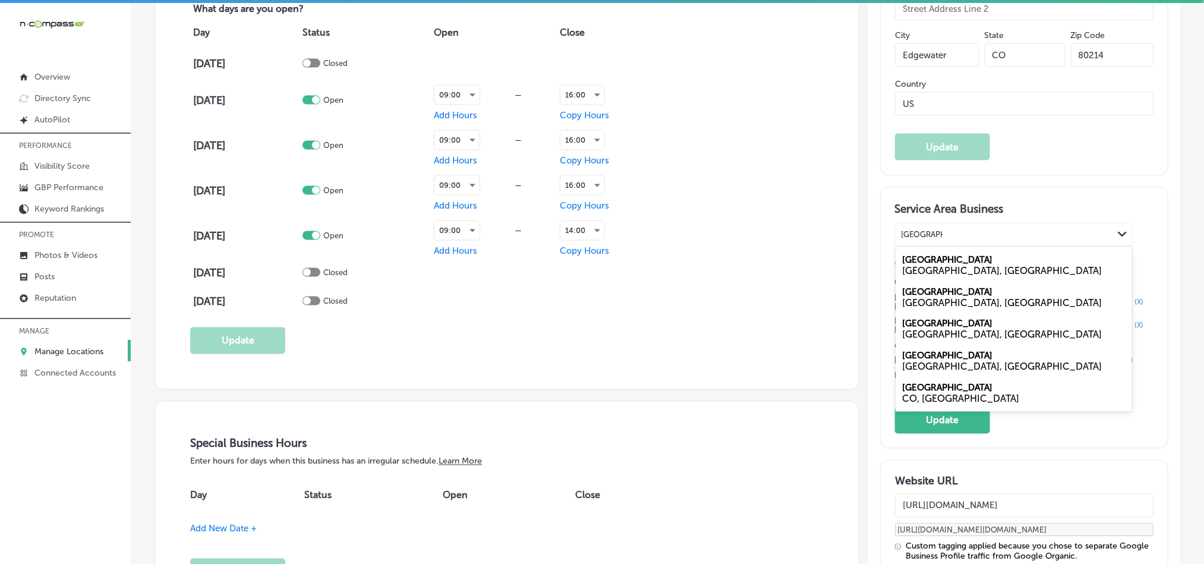
click at [922, 405] on div "CO, [GEOGRAPHIC_DATA]" at bounding box center [1014, 398] width 222 height 11
type input "[GEOGRAPHIC_DATA]"
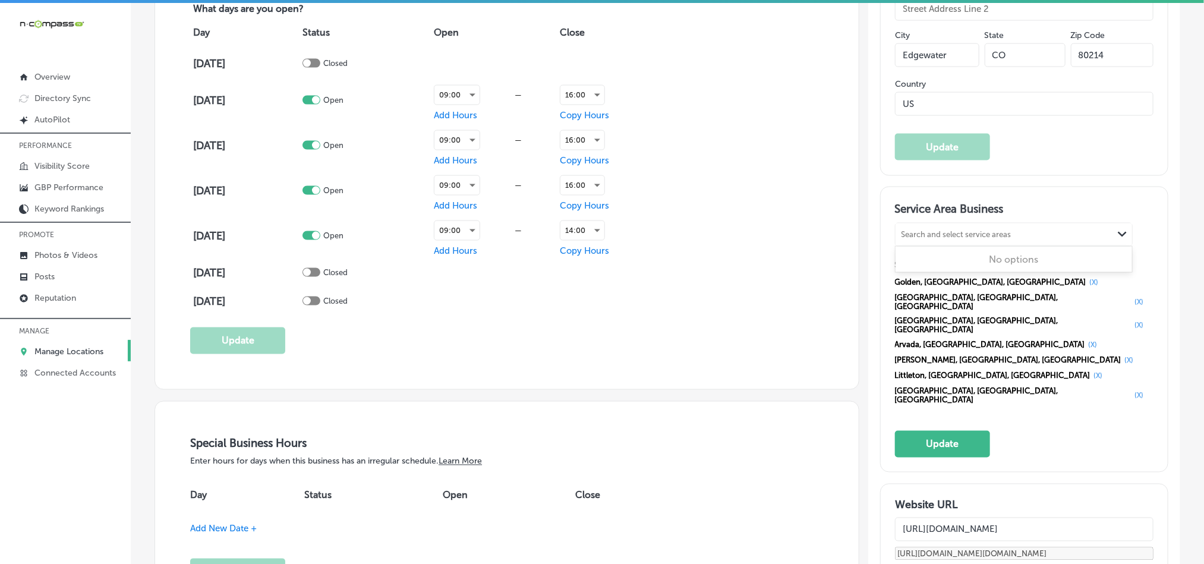
click at [938, 242] on div "Search and select service areas" at bounding box center [1005, 234] width 218 height 16
paste input "[GEOGRAPHIC_DATA]"
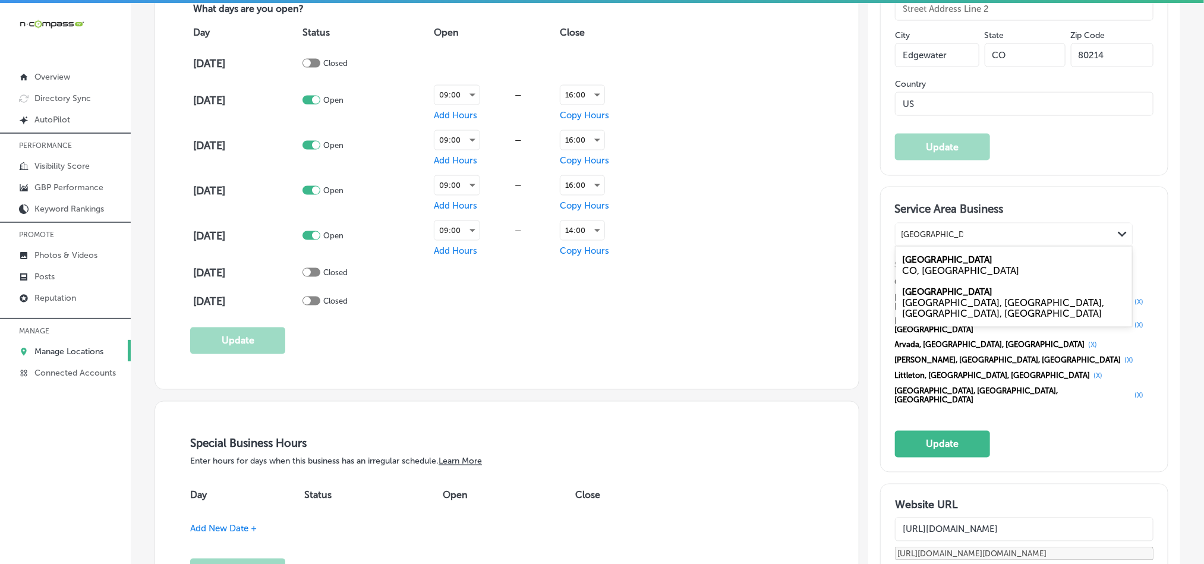
click at [921, 276] on div "CO, [GEOGRAPHIC_DATA]" at bounding box center [1014, 270] width 222 height 11
type input "[GEOGRAPHIC_DATA]"
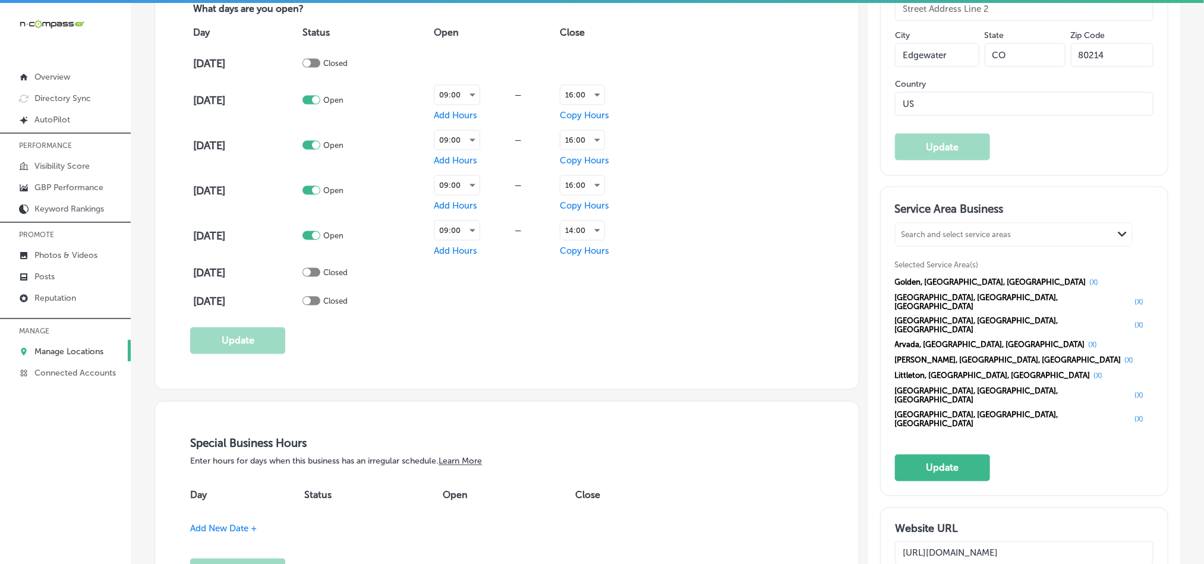
click at [972, 239] on div "Search and select service areas" at bounding box center [957, 234] width 110 height 9
paste input "[PERSON_NAME]"
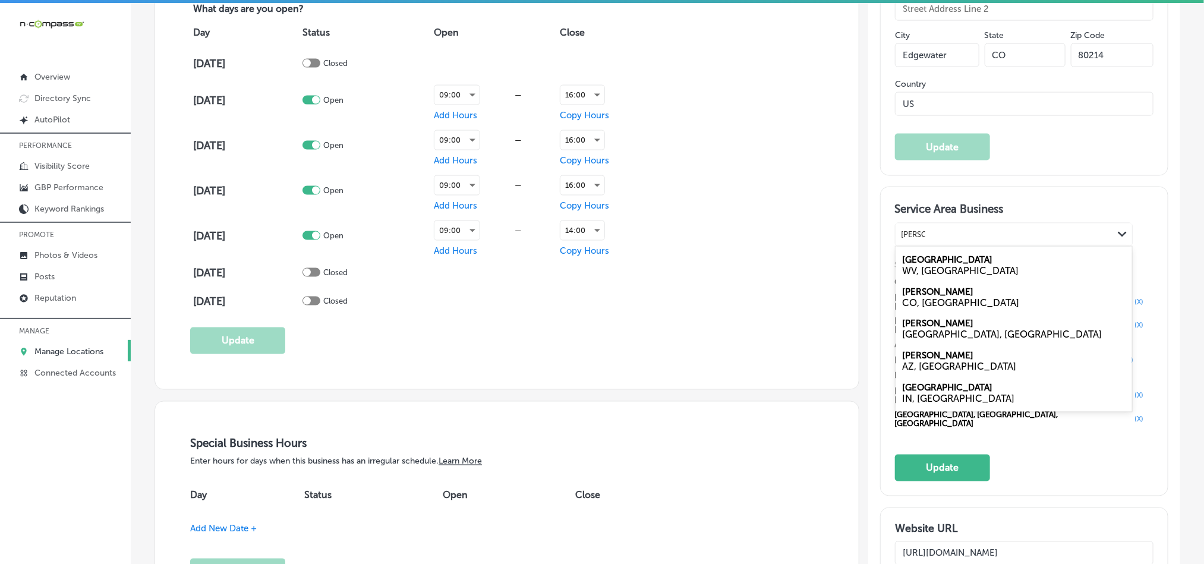
click at [940, 308] on div "CO, [GEOGRAPHIC_DATA]" at bounding box center [1014, 302] width 222 height 11
type input "[PERSON_NAME]"
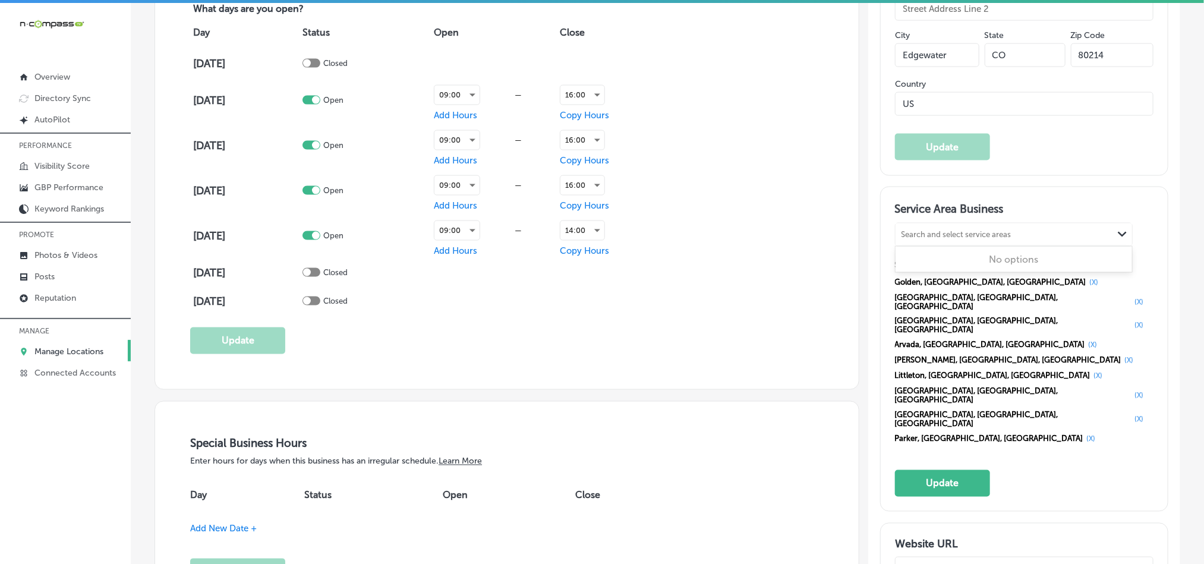
click at [943, 239] on div "Search and select service areas" at bounding box center [1005, 234] width 218 height 16
paste input "Centennial"
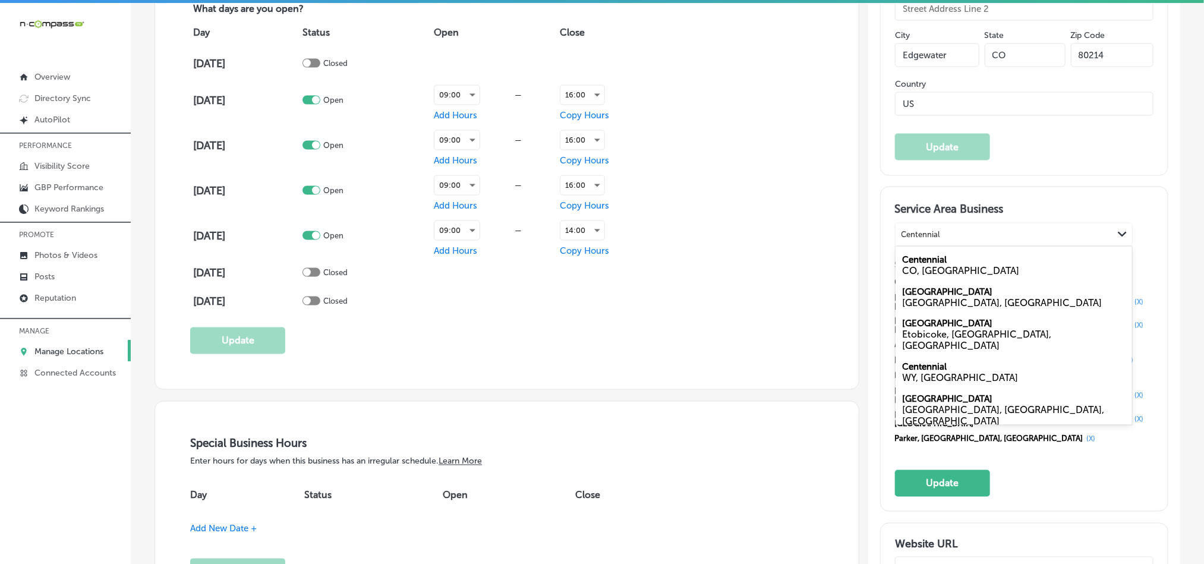
click at [938, 265] on label "Centennial" at bounding box center [925, 259] width 45 height 11
type input "Centennial"
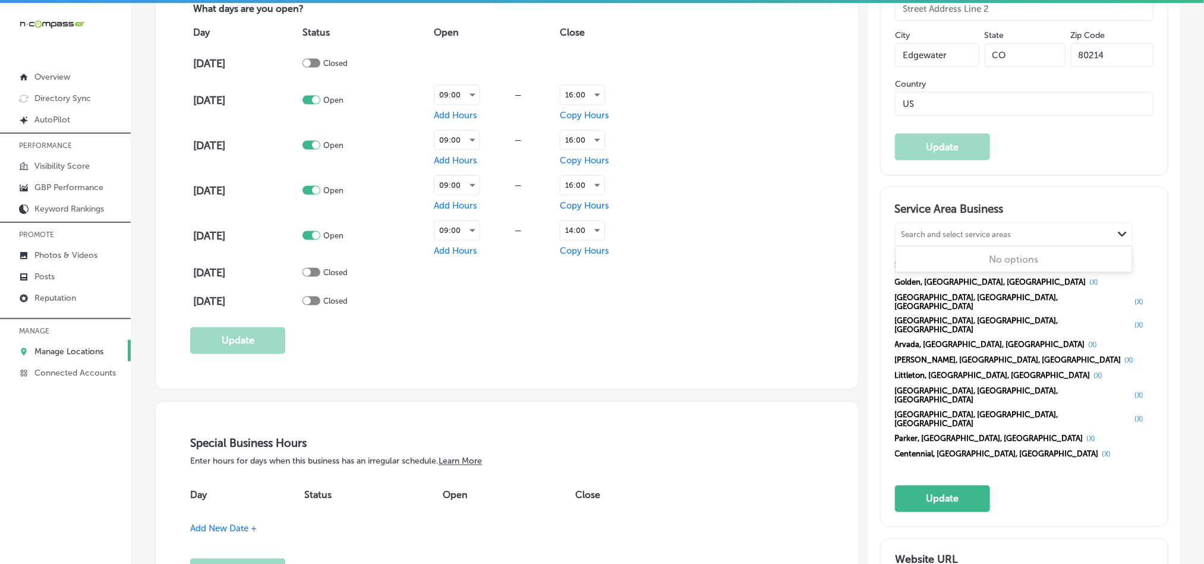
click at [963, 239] on div "Search and select service areas" at bounding box center [957, 234] width 110 height 9
paste input "Aurora (West)"
type input "A"
click at [1136, 211] on div "Service Area Business Search and select service areas Path Created with Sketch.…" at bounding box center [1024, 356] width 287 height 339
click at [952, 239] on div "Search and select service areas" at bounding box center [957, 234] width 110 height 9
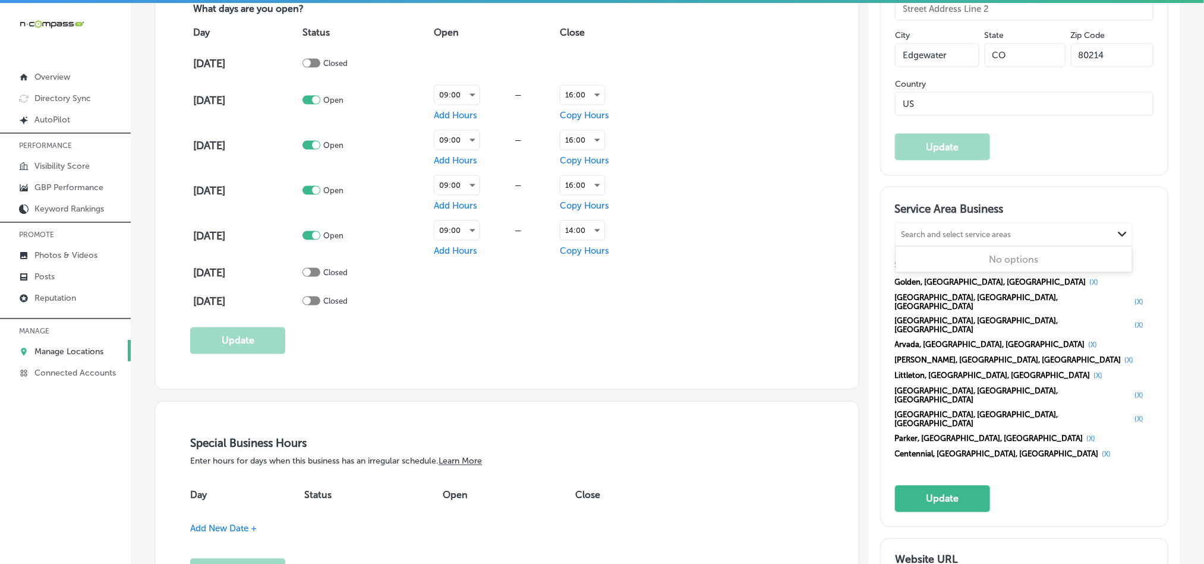
paste input "[GEOGRAPHIC_DATA]"
type input "[GEOGRAPHIC_DATA]"
click at [952, 242] on div "Search and select service areas" at bounding box center [1005, 234] width 218 height 16
click at [952, 239] on div "Search and select service areas" at bounding box center [957, 234] width 110 height 9
paste input "[GEOGRAPHIC_DATA]"
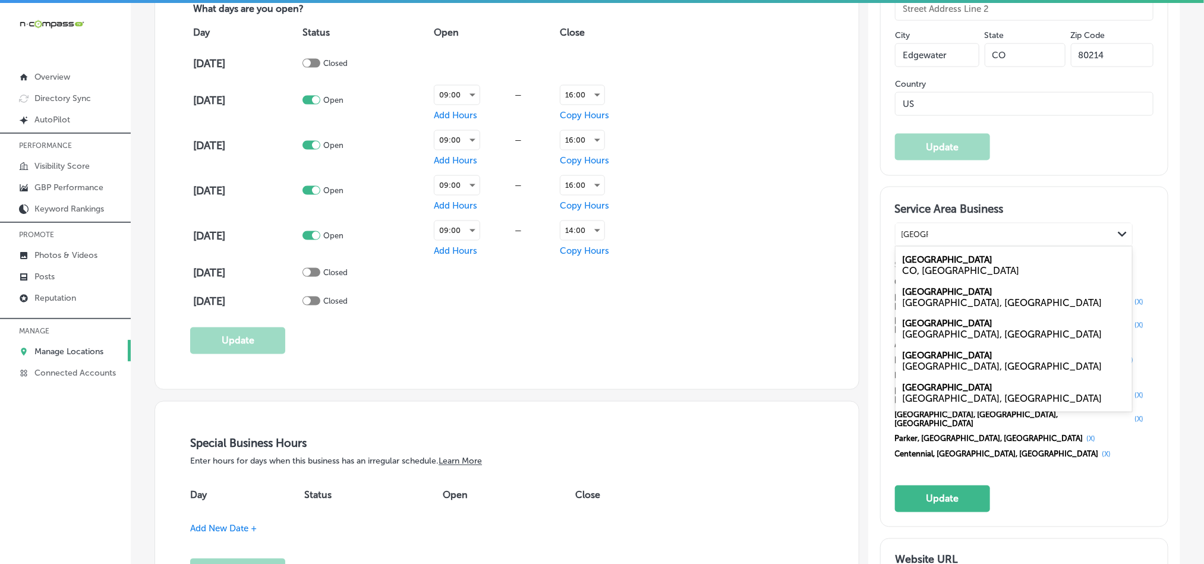
click at [945, 276] on div "CO, [GEOGRAPHIC_DATA]" at bounding box center [1014, 270] width 222 height 11
type input "[GEOGRAPHIC_DATA]"
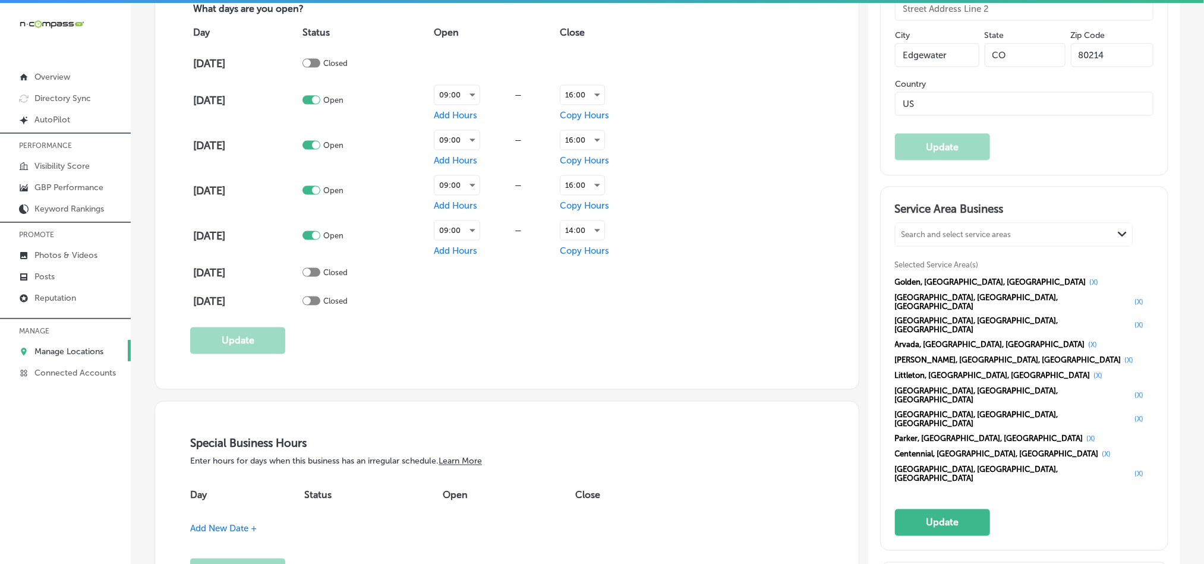
click at [917, 239] on div "Search and select service areas" at bounding box center [957, 234] width 110 height 9
paste input "Edgewater"
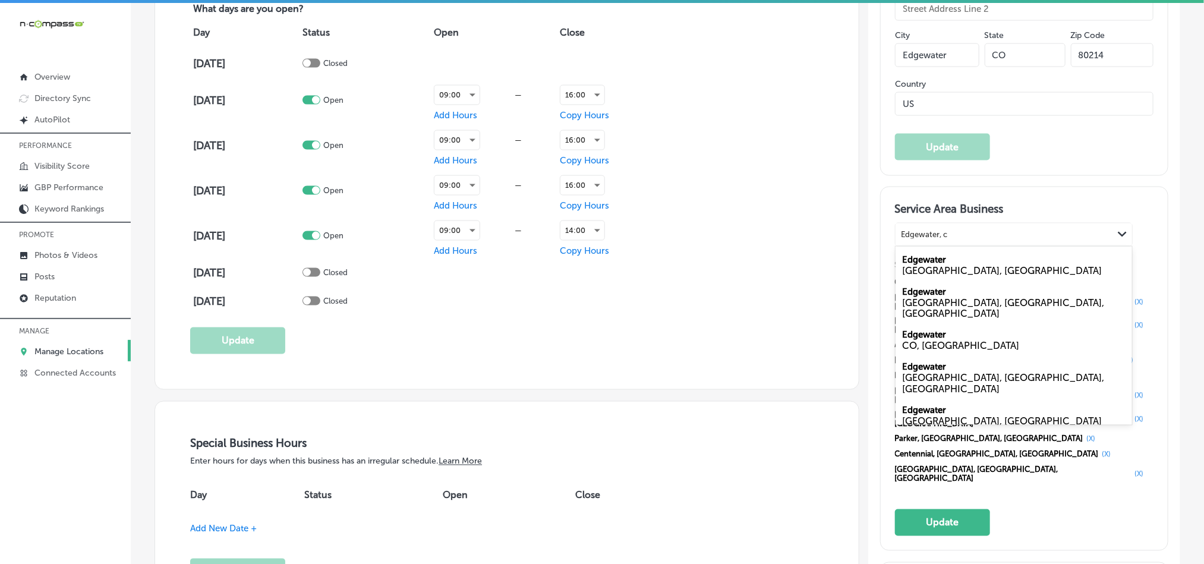
click at [938, 337] on label "Edgewater" at bounding box center [925, 335] width 44 height 11
type input "Edgewater, c"
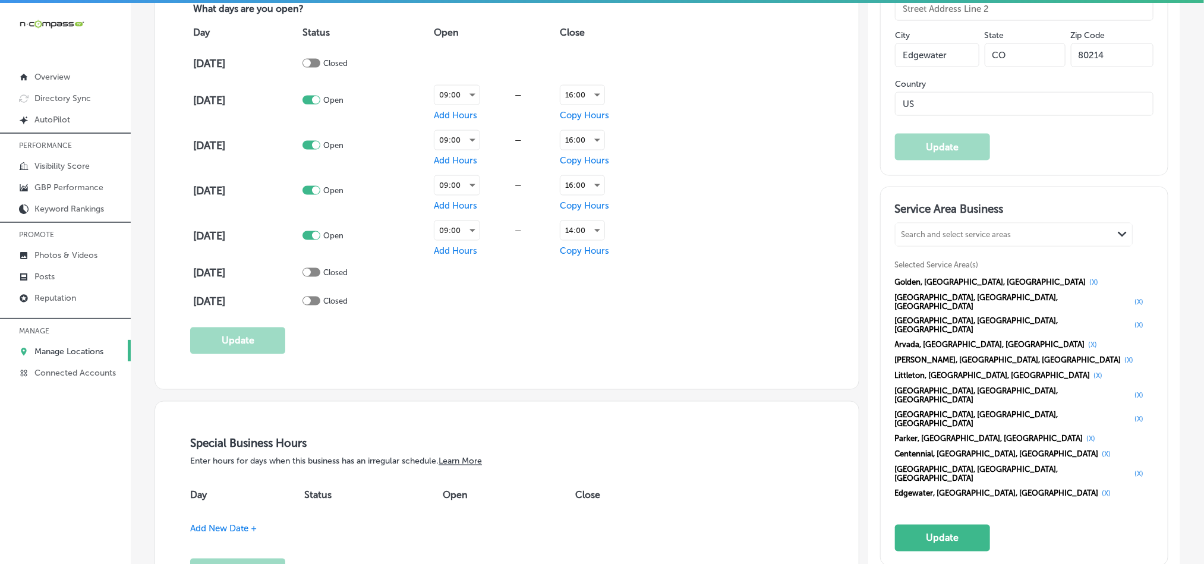
click at [965, 242] on div "Search and select service areas" at bounding box center [1005, 234] width 218 height 16
paste input "Conifer"
type input "C"
click at [856, 247] on div "Business Name Name on Google 24 /125 Ultimutt Mobile Grooming Update Business D…" at bounding box center [659, 526] width 1044 height 2411
click at [868, 251] on div "Your Visitor and Traffic Source Rankings Google Business Profiles (GBPs) are mo…" at bounding box center [1024, 526] width 312 height 2411
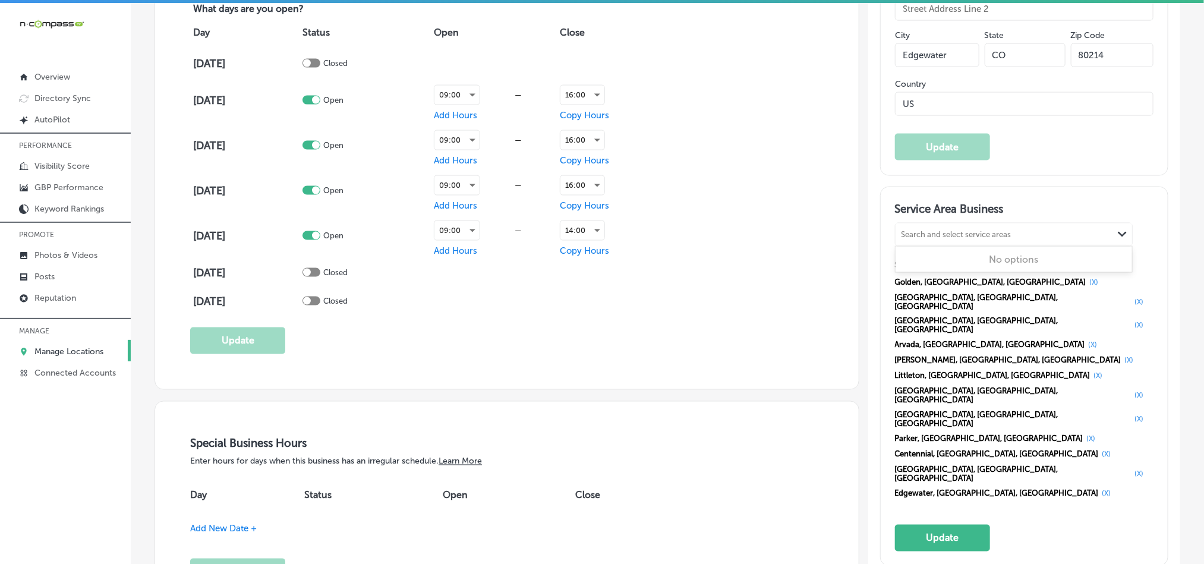
click at [986, 239] on div "Search and select service areas" at bounding box center [1005, 234] width 218 height 16
paste input "Conifer"
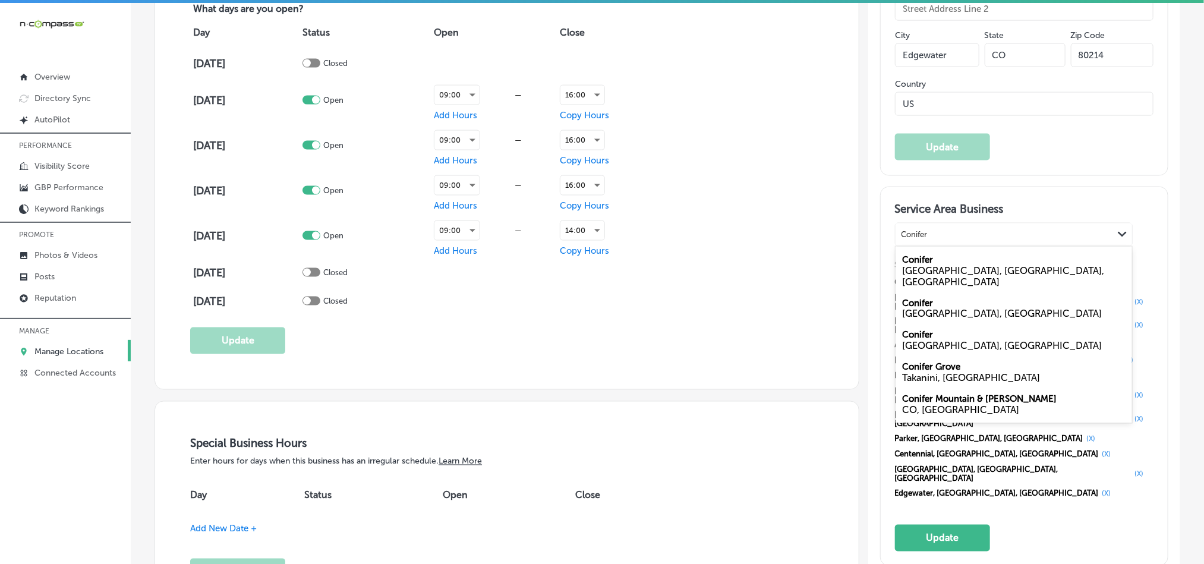
type input "Conifer"
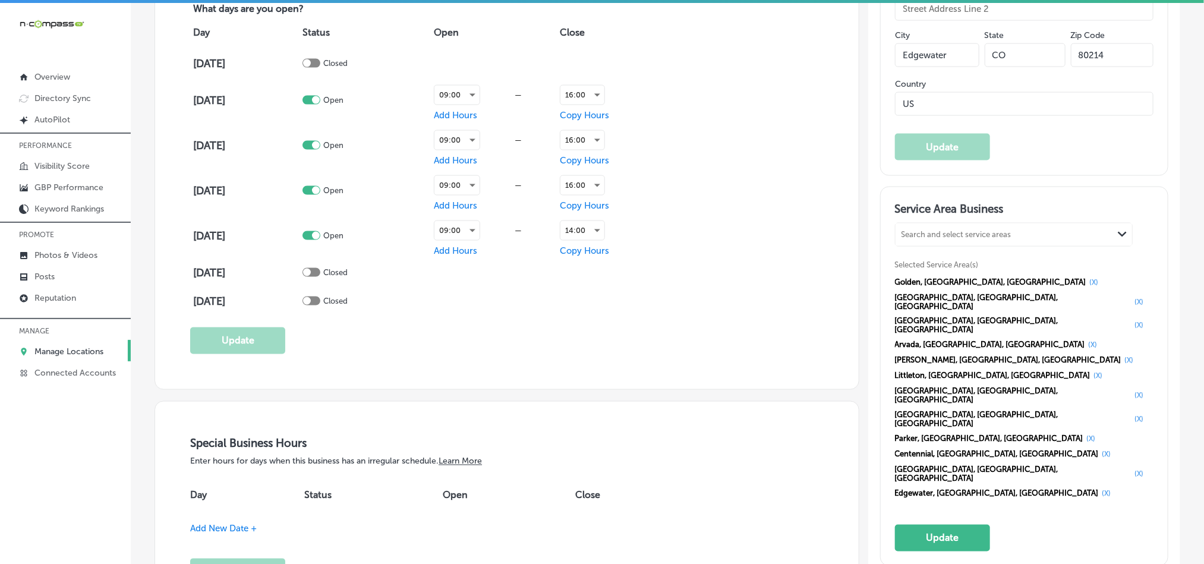
click at [937, 242] on div "Search and select service areas" at bounding box center [1005, 234] width 218 height 16
paste input "[GEOGRAPHIC_DATA]"
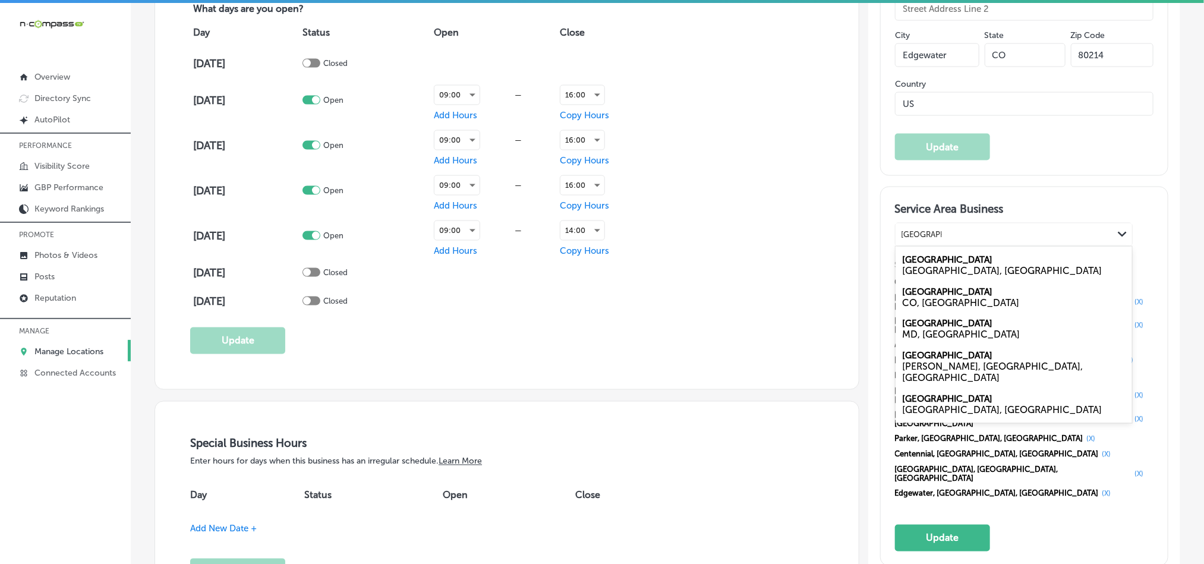
click at [946, 307] on div "[GEOGRAPHIC_DATA], [GEOGRAPHIC_DATA]" at bounding box center [1014, 297] width 237 height 32
type input "[GEOGRAPHIC_DATA]"
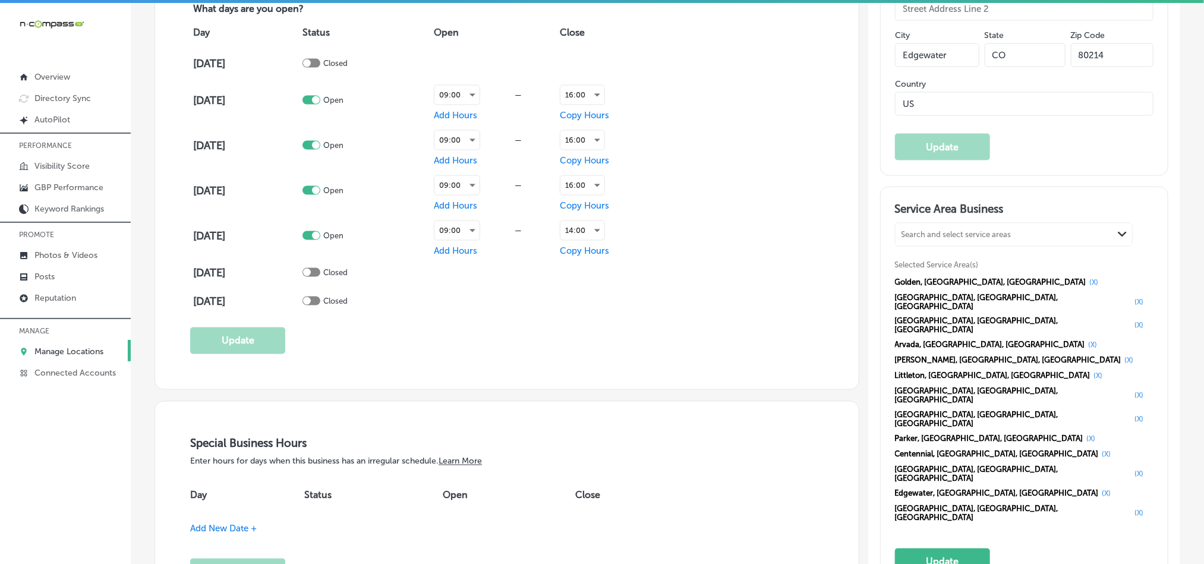
click at [922, 242] on div "Search and select service areas" at bounding box center [1005, 234] width 218 height 16
paste input "[PERSON_NAME]"
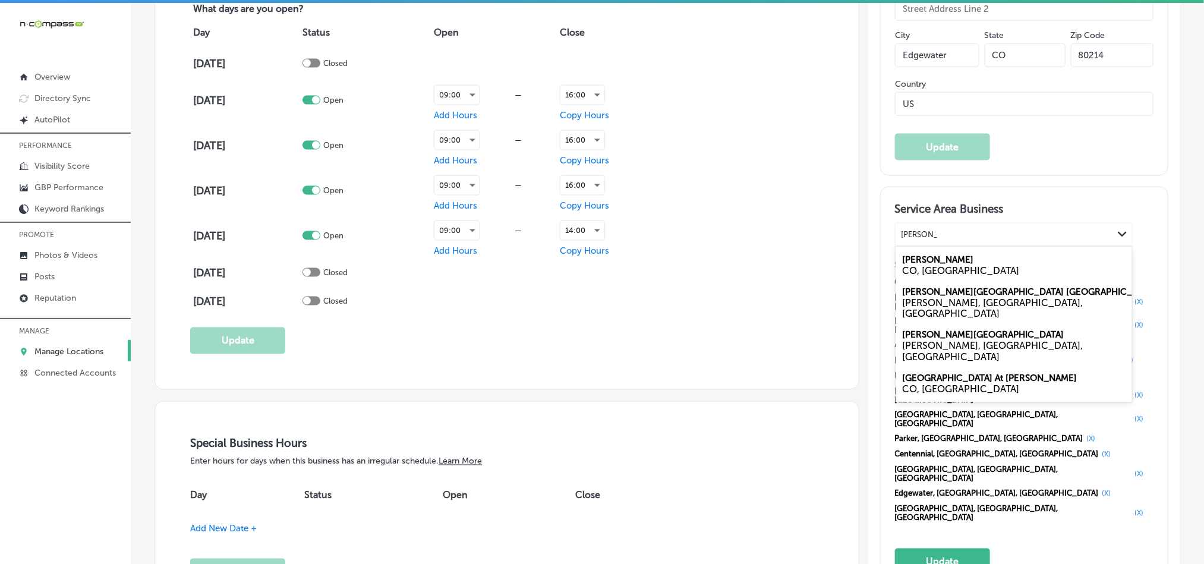
click at [956, 276] on div "CO, [GEOGRAPHIC_DATA]" at bounding box center [1014, 270] width 222 height 11
type input "[PERSON_NAME]"
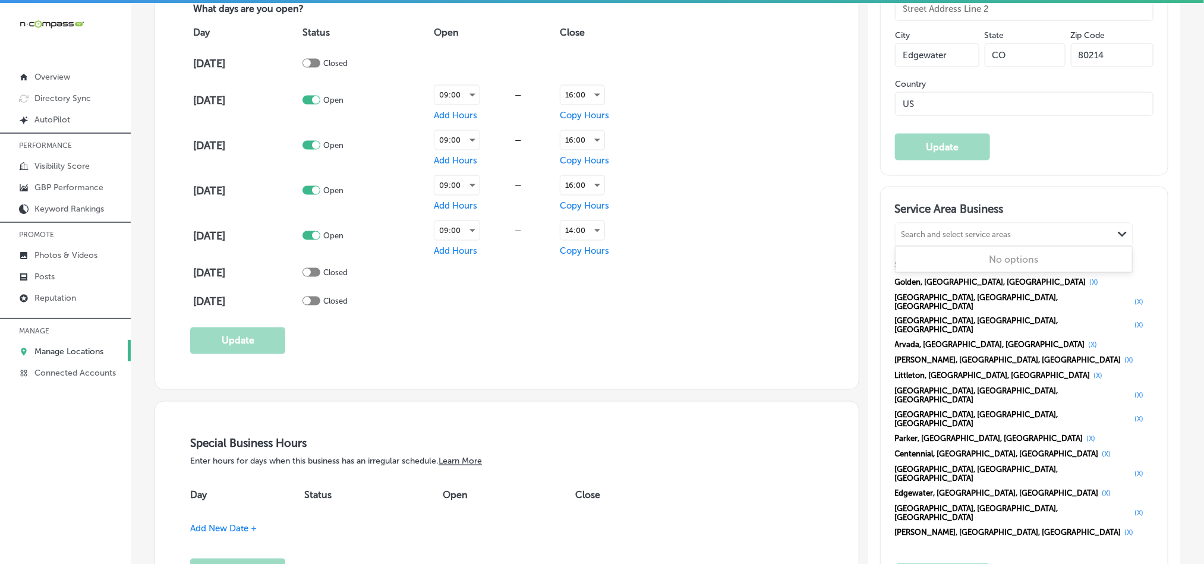
click at [950, 238] on div "Search and select service areas" at bounding box center [1005, 234] width 218 height 16
paste input "Columbine"
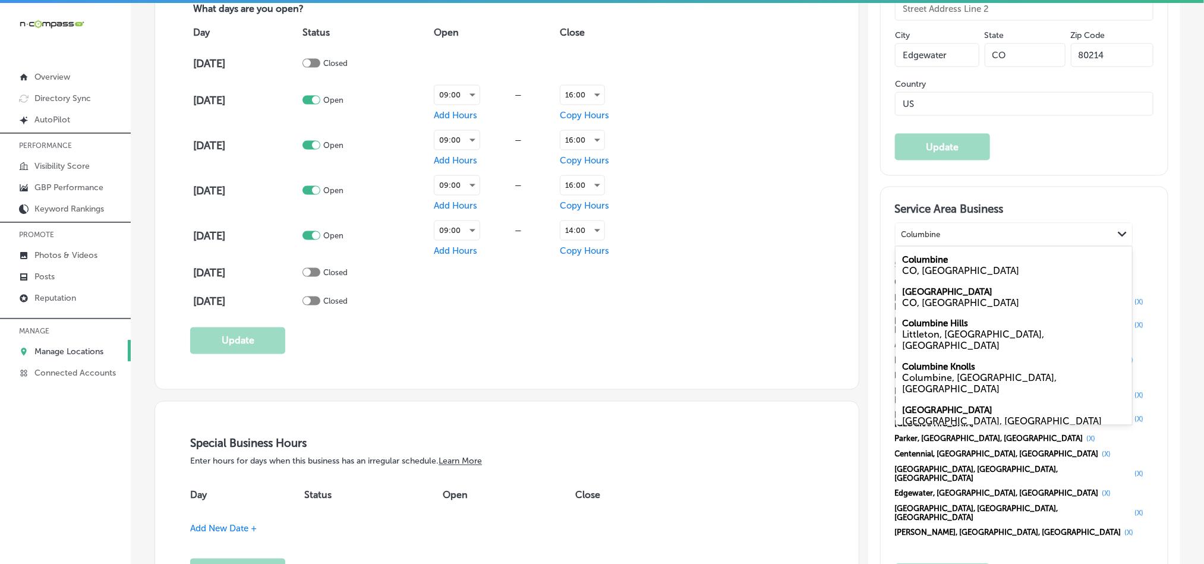
click at [970, 275] on div "Columbine CO, [GEOGRAPHIC_DATA]" at bounding box center [1014, 265] width 237 height 32
type input "Columbine"
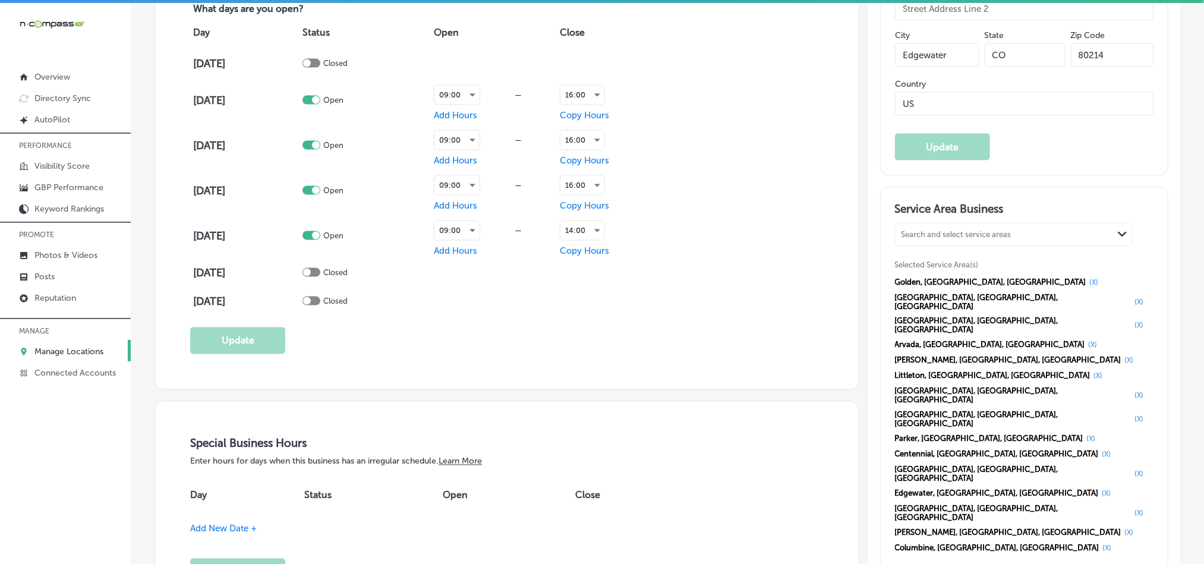
click at [946, 239] on div "Search and select service areas" at bounding box center [957, 234] width 110 height 9
paste input "Genesee"
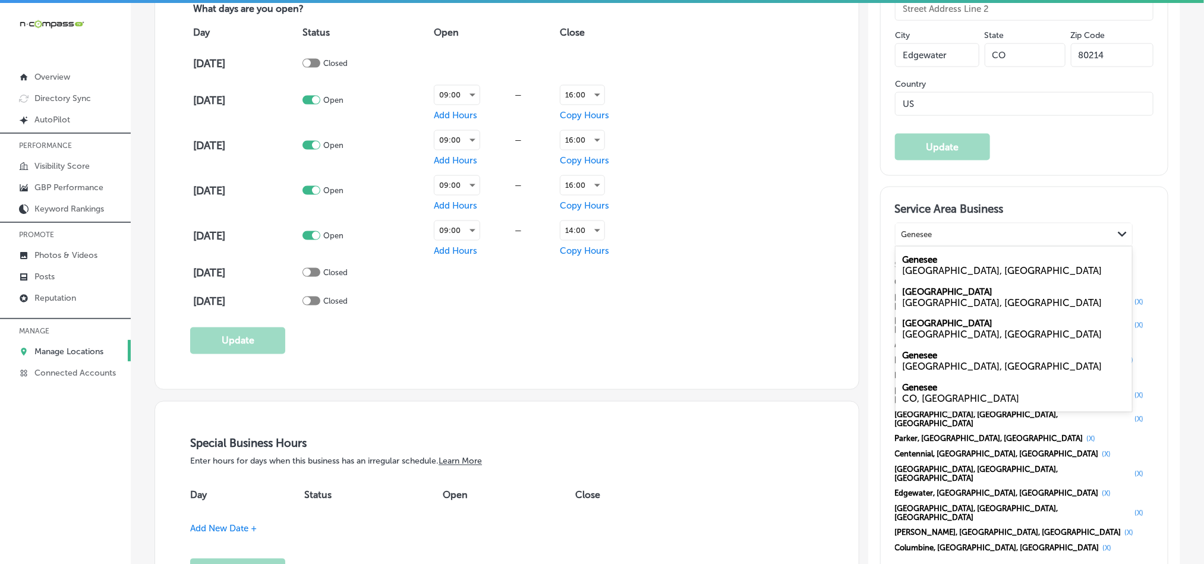
click at [932, 405] on div "CO, [GEOGRAPHIC_DATA]" at bounding box center [1014, 398] width 222 height 11
type input "Genesee"
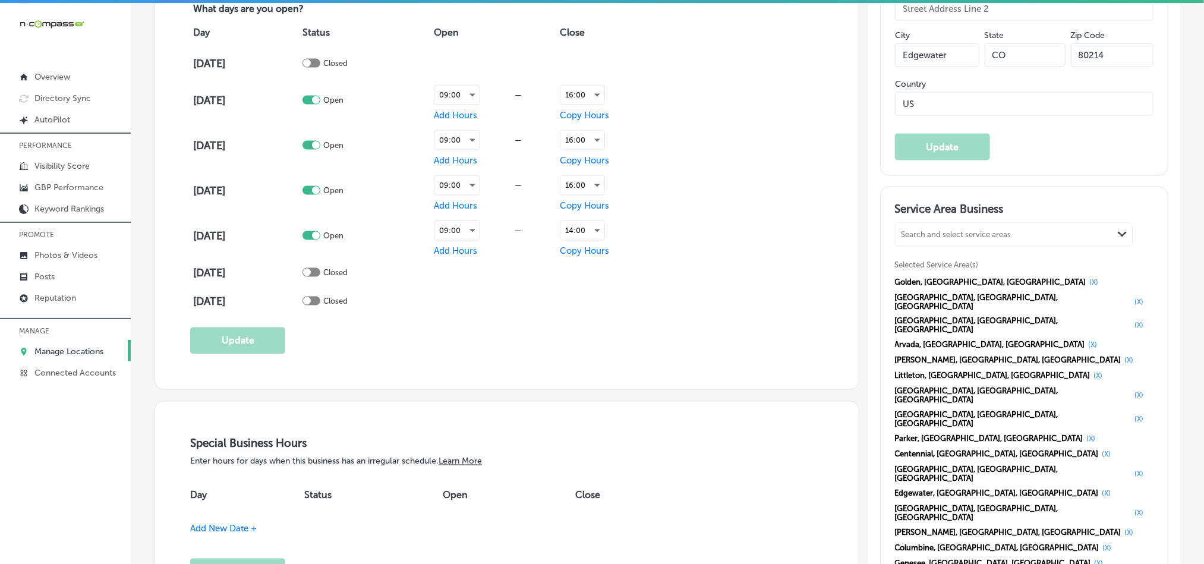
click at [927, 242] on div "Search and select service areas" at bounding box center [1005, 234] width 218 height 16
paste input "Applewood"
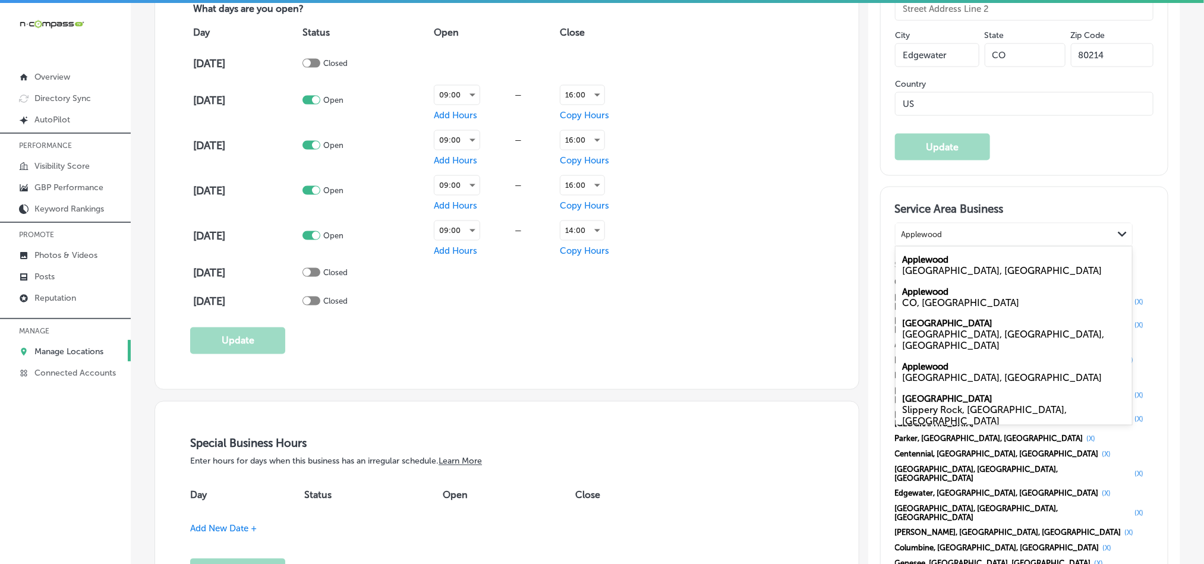
click at [941, 297] on label "Applewood" at bounding box center [926, 291] width 46 height 11
type input "Applewood"
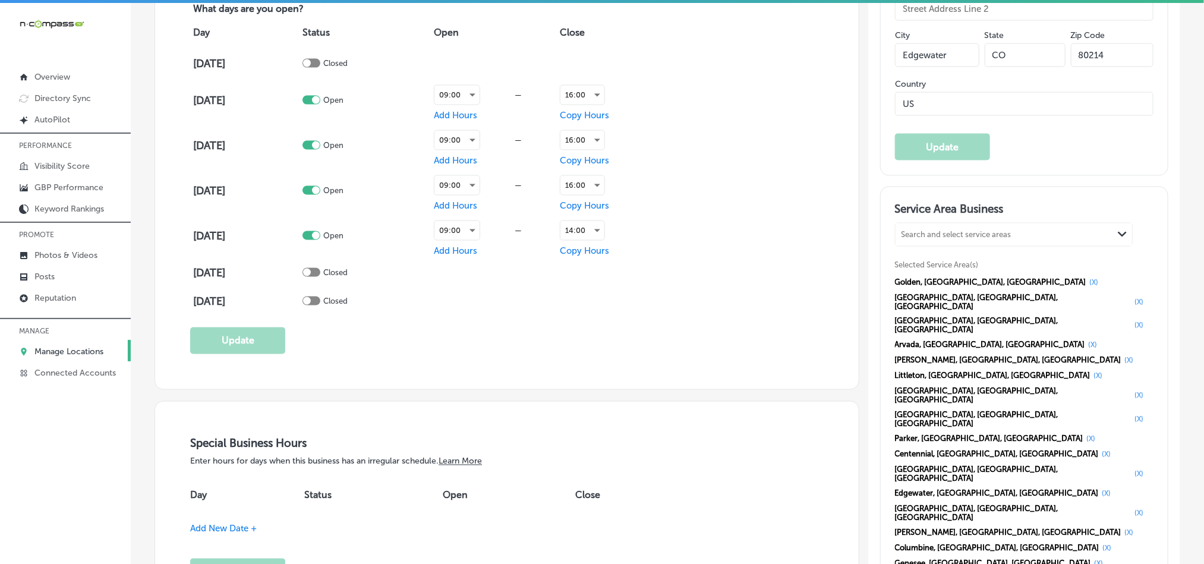
click at [979, 239] on div "Search and select service areas" at bounding box center [957, 234] width 110 height 9
paste input "[US_STATE][GEOGRAPHIC_DATA]"
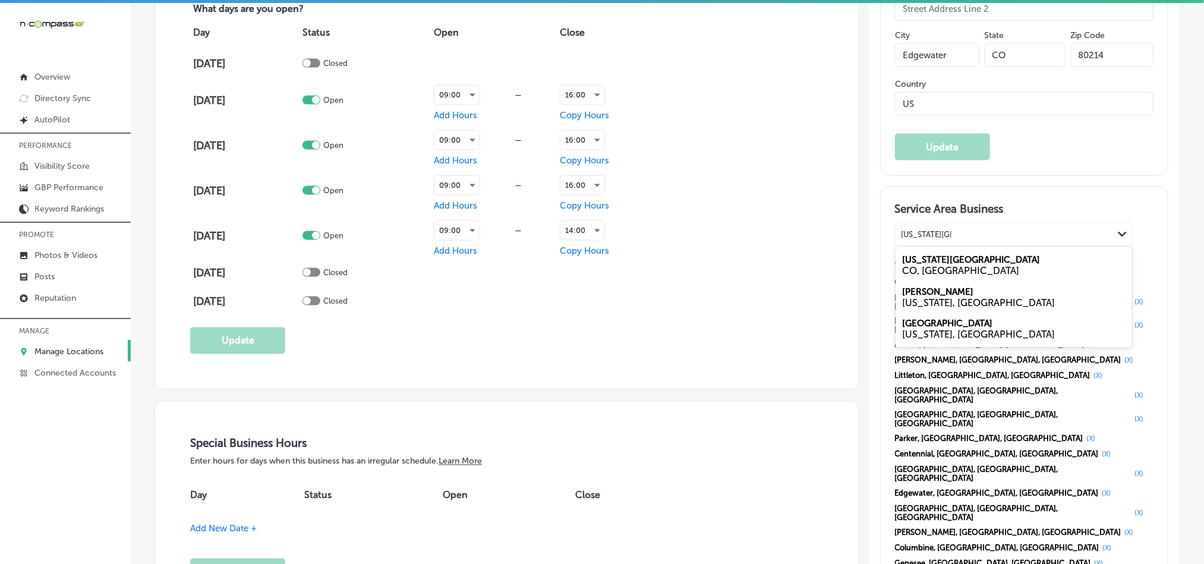
click at [968, 275] on div "CO, [GEOGRAPHIC_DATA]" at bounding box center [1014, 270] width 222 height 11
type input "[US_STATE][GEOGRAPHIC_DATA]"
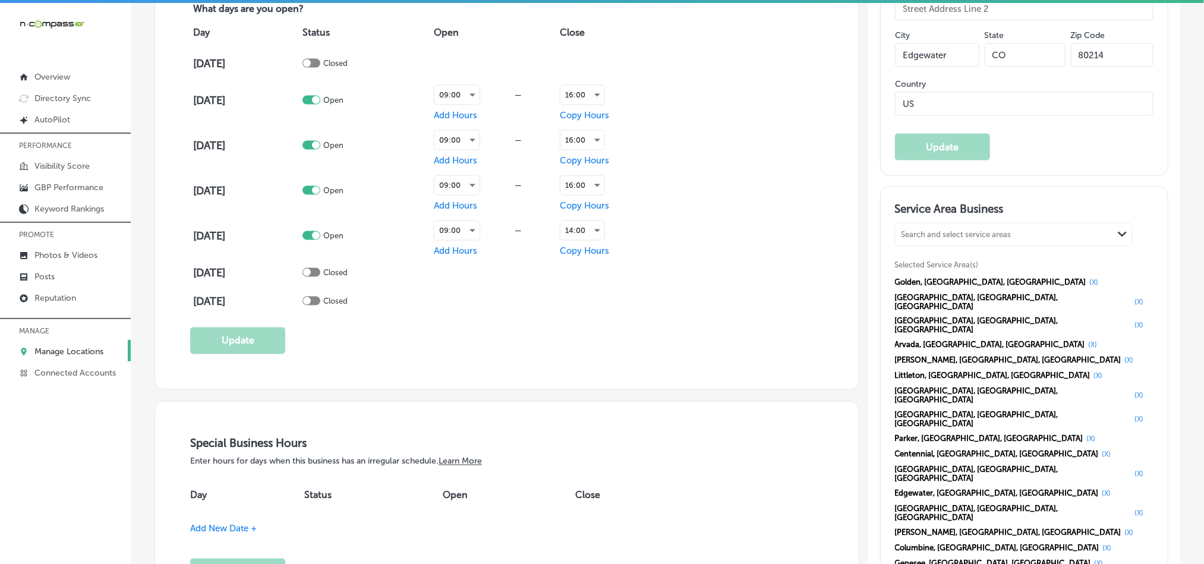
click at [919, 452] on div "Service Area Business Search and select service areas Path Created with Sketch.…" at bounding box center [1024, 435] width 259 height 467
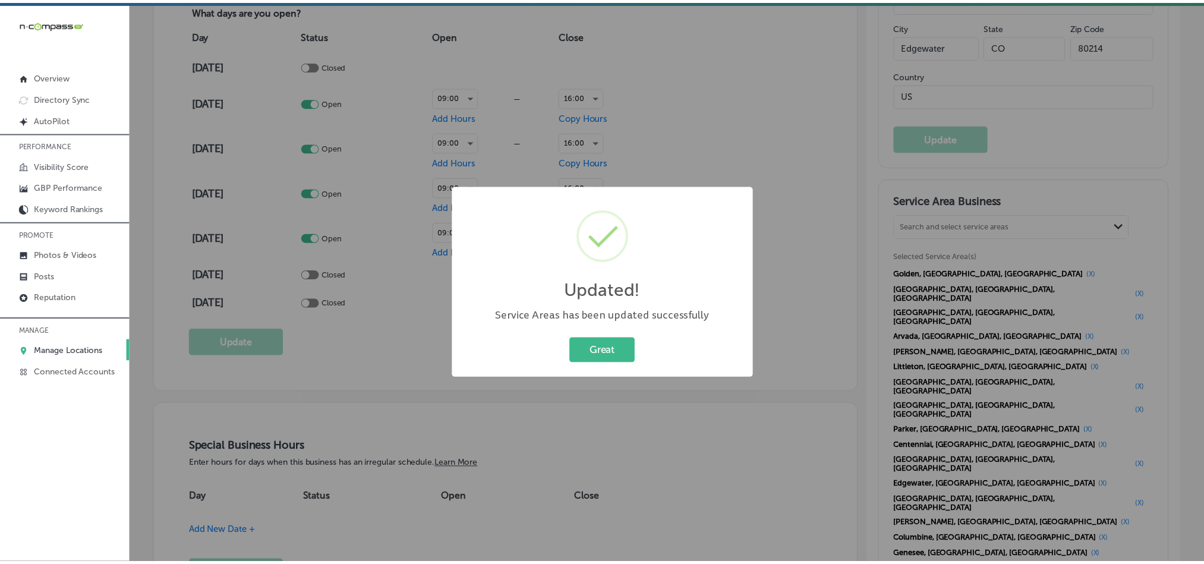
scroll to position [894, 0]
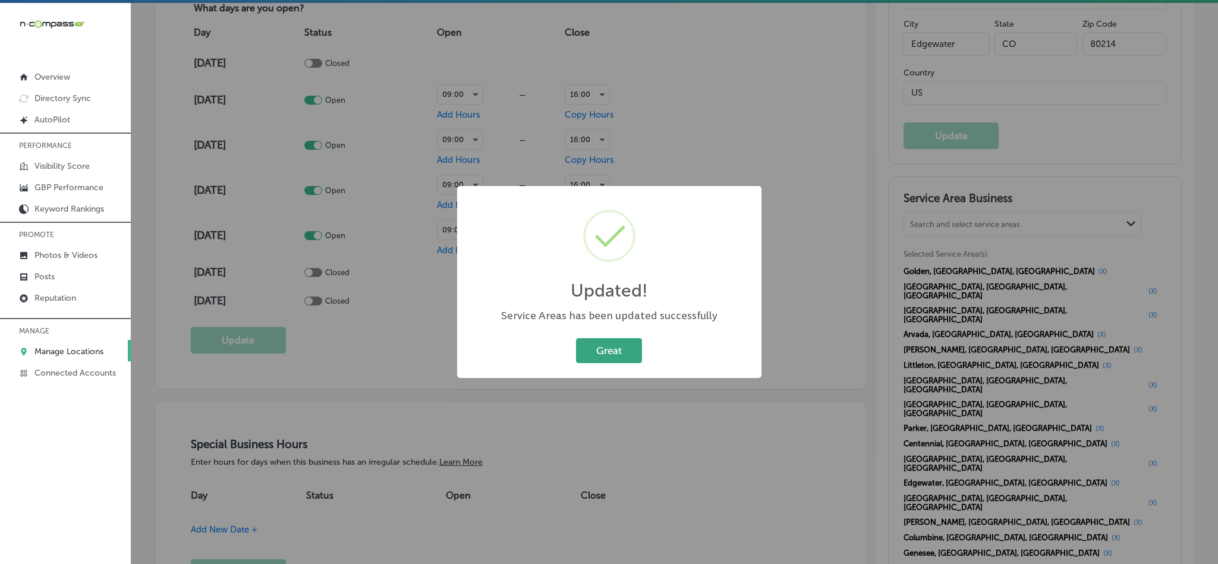
click at [594, 353] on button "Great" at bounding box center [609, 350] width 66 height 24
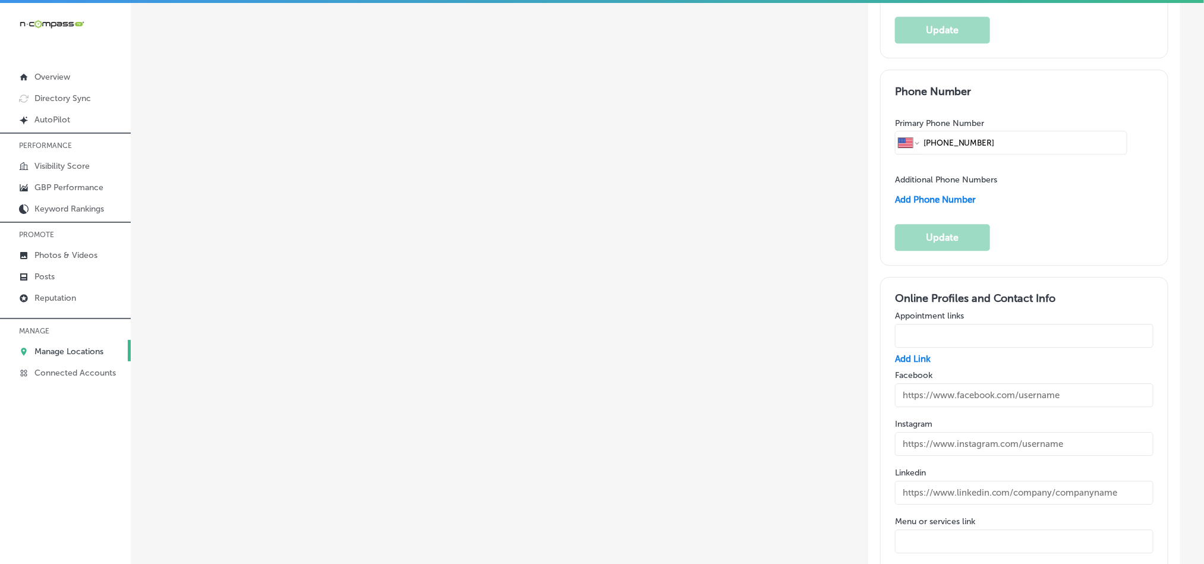
scroll to position [1783, 0]
